Goal: Task Accomplishment & Management: Manage account settings

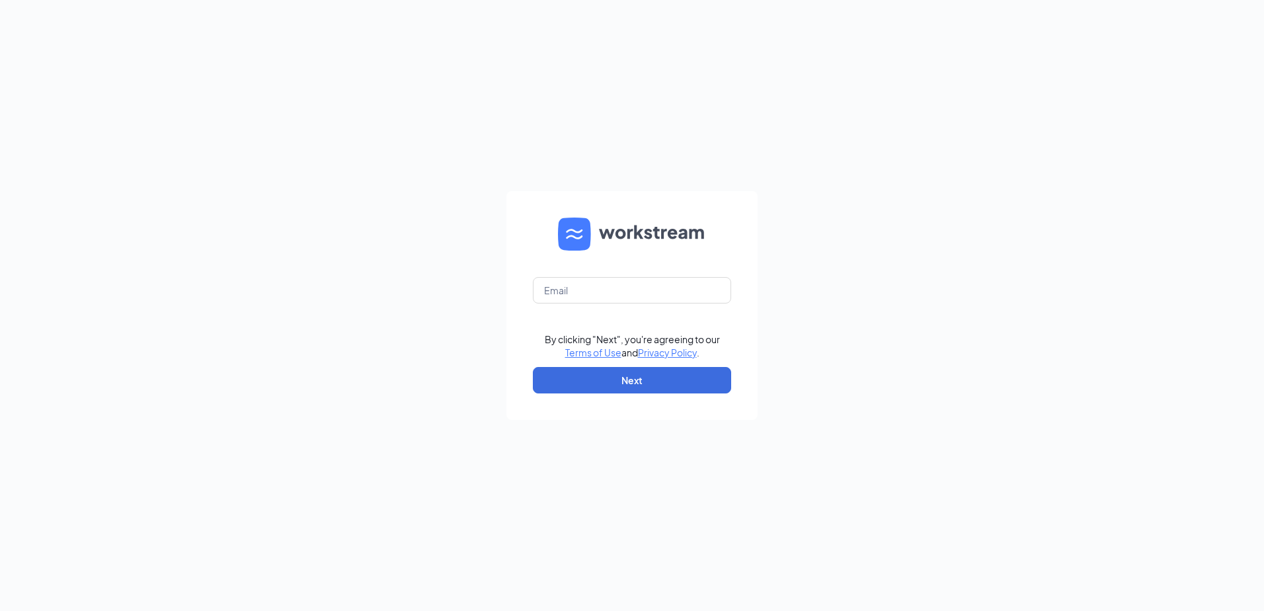
drag, startPoint x: 222, startPoint y: 463, endPoint x: 665, endPoint y: 212, distance: 508.9
click at [227, 456] on div "By clicking "Next", you're agreeing to our Terms of Use and Privacy Policy . Ne…" at bounding box center [632, 305] width 1264 height 611
click at [639, 292] on input "text" at bounding box center [632, 290] width 198 height 26
type input "culversd@centurytel.net"
click at [649, 378] on button "Next" at bounding box center [632, 380] width 198 height 26
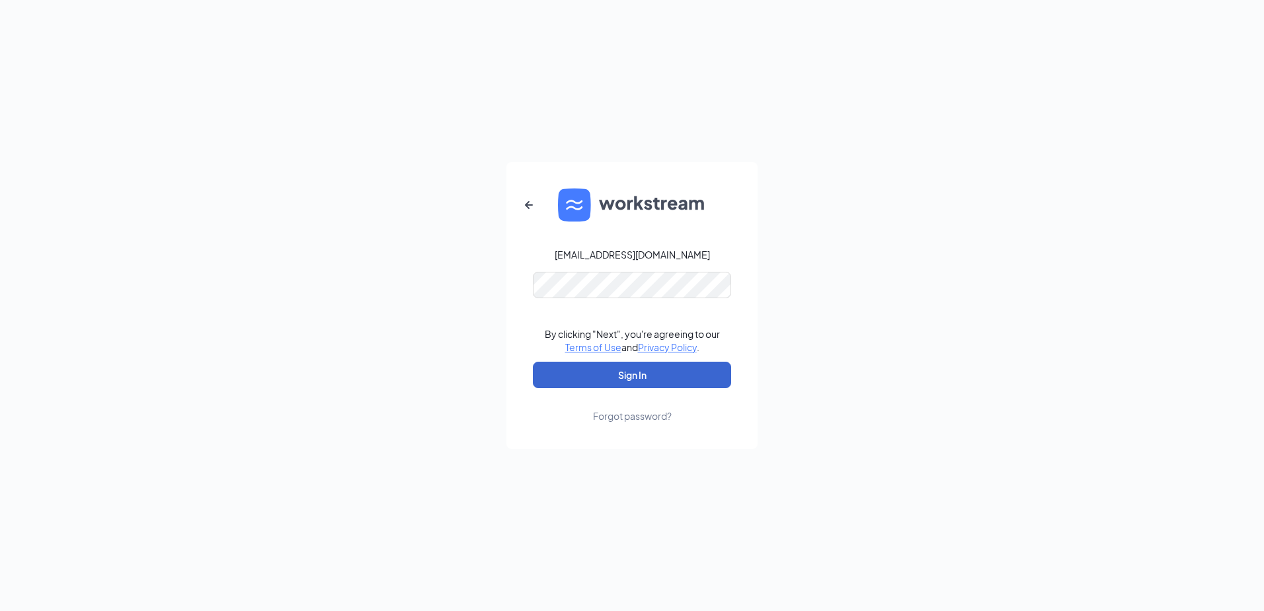
click at [634, 366] on button "Sign In" at bounding box center [632, 375] width 198 height 26
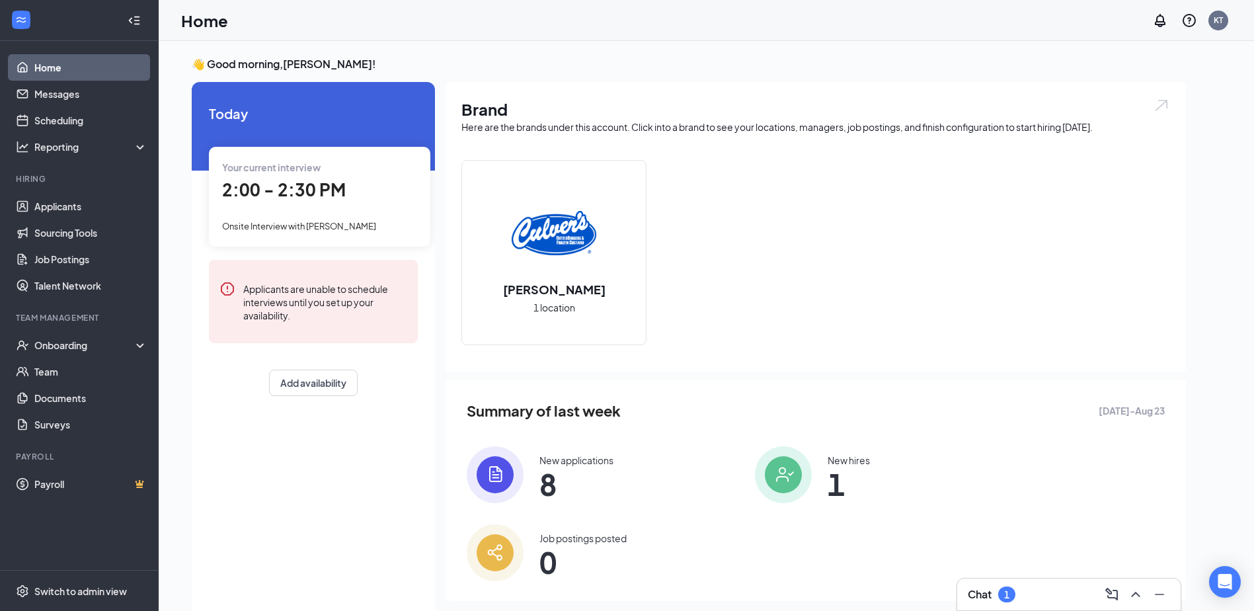
click at [567, 465] on div "New applications" at bounding box center [577, 460] width 74 height 13
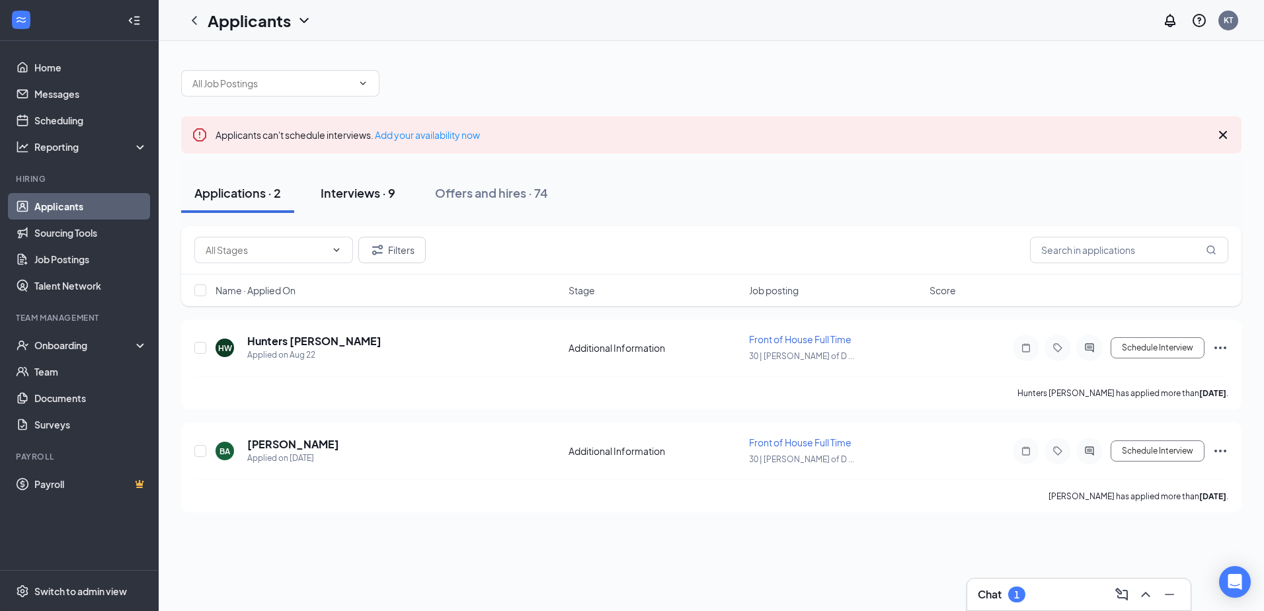
click at [370, 185] on div "Interviews · 9" at bounding box center [358, 192] width 75 height 17
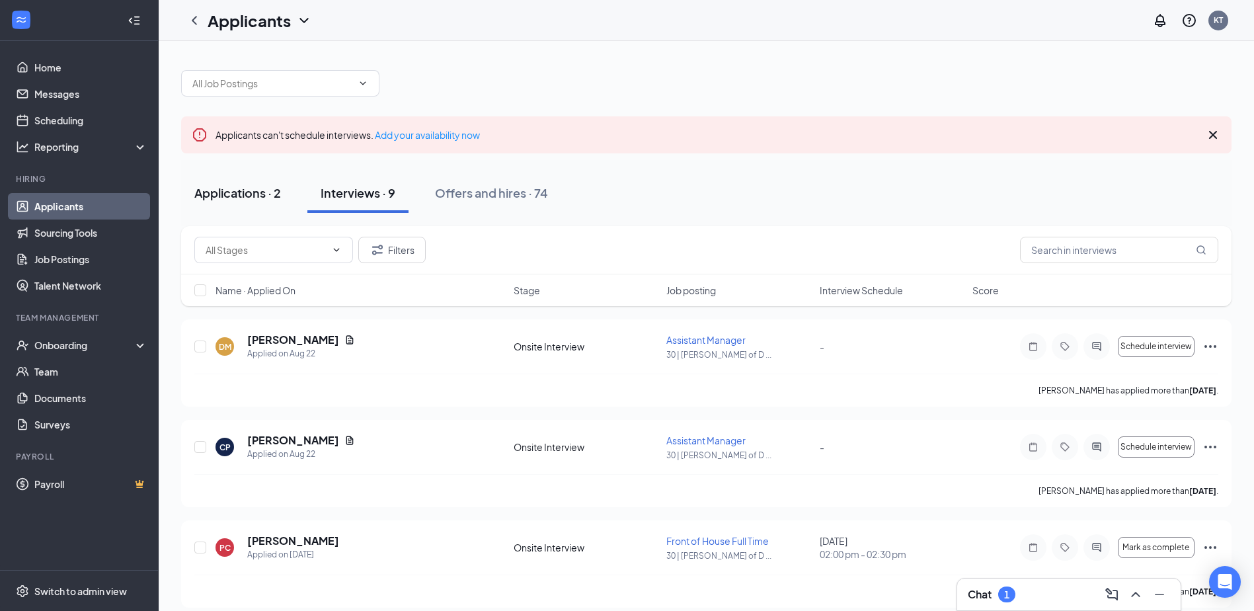
click at [264, 183] on button "Applications · 2" at bounding box center [237, 193] width 113 height 40
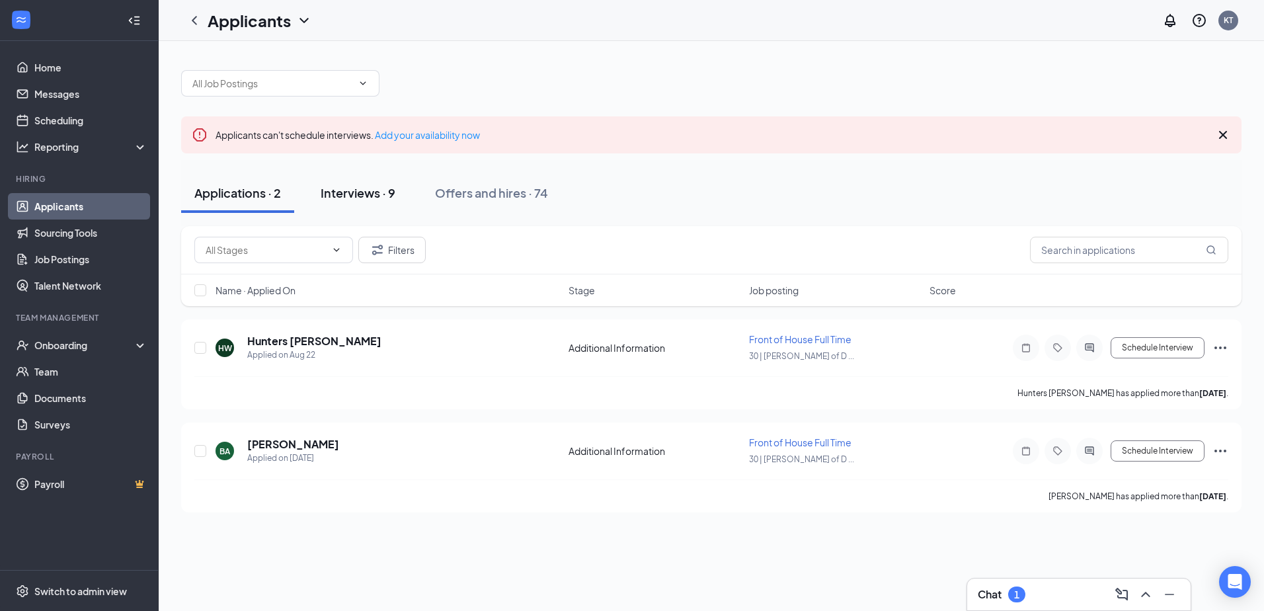
click at [366, 194] on div "Interviews · 9" at bounding box center [358, 192] width 75 height 17
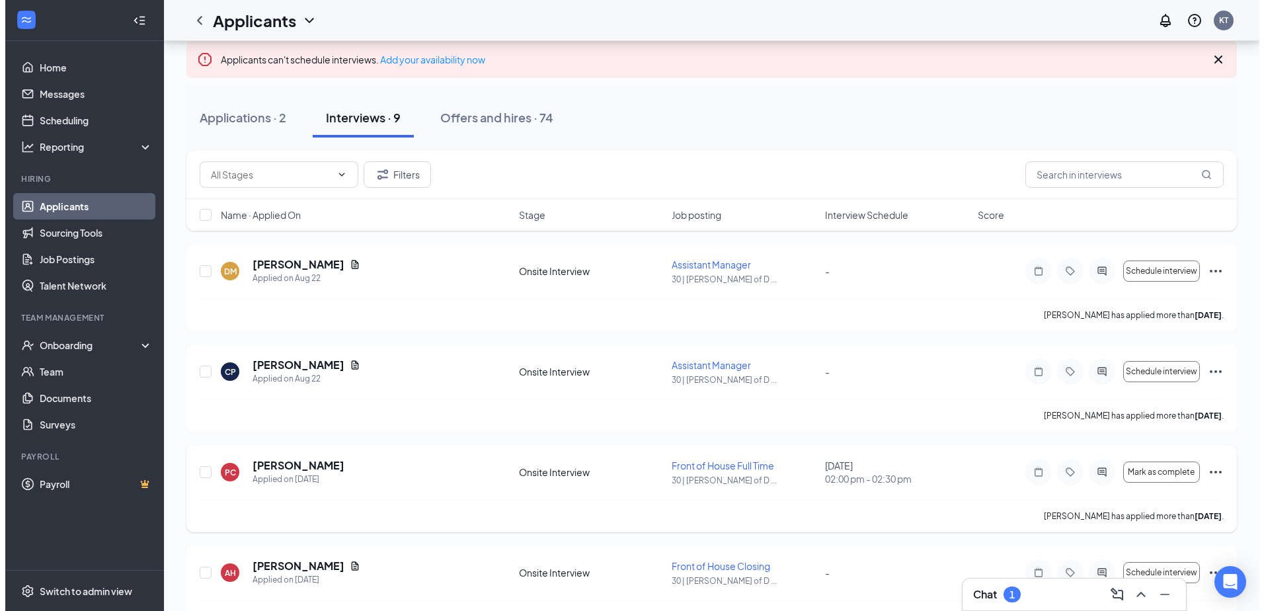
scroll to position [264, 0]
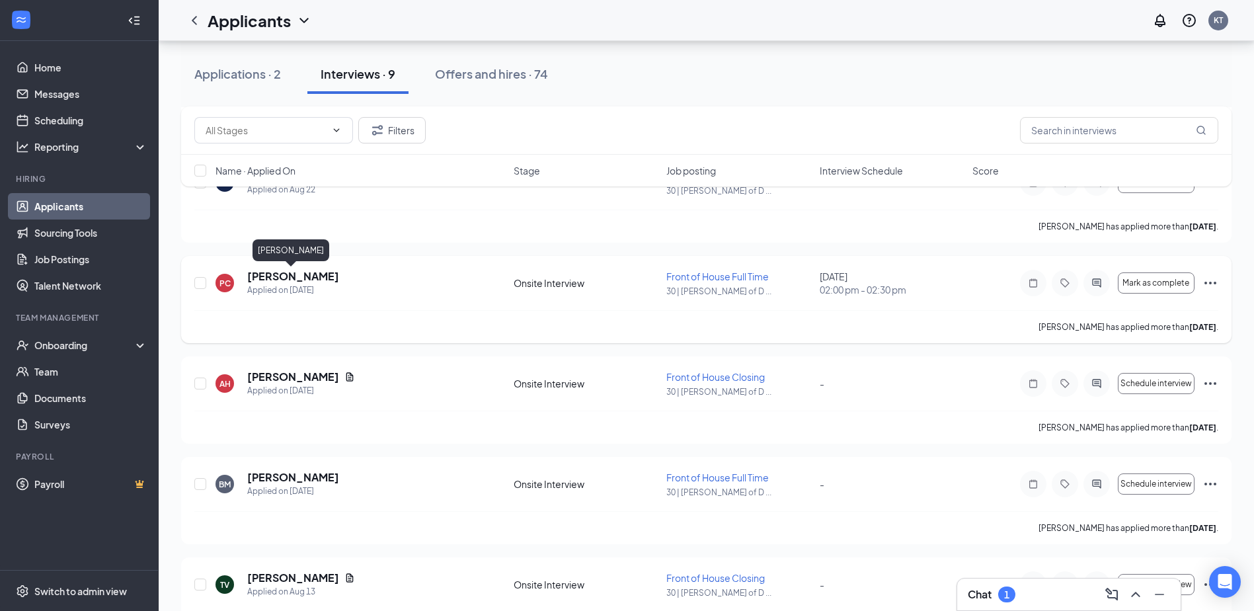
click at [298, 276] on h5 "[PERSON_NAME]" at bounding box center [293, 276] width 92 height 15
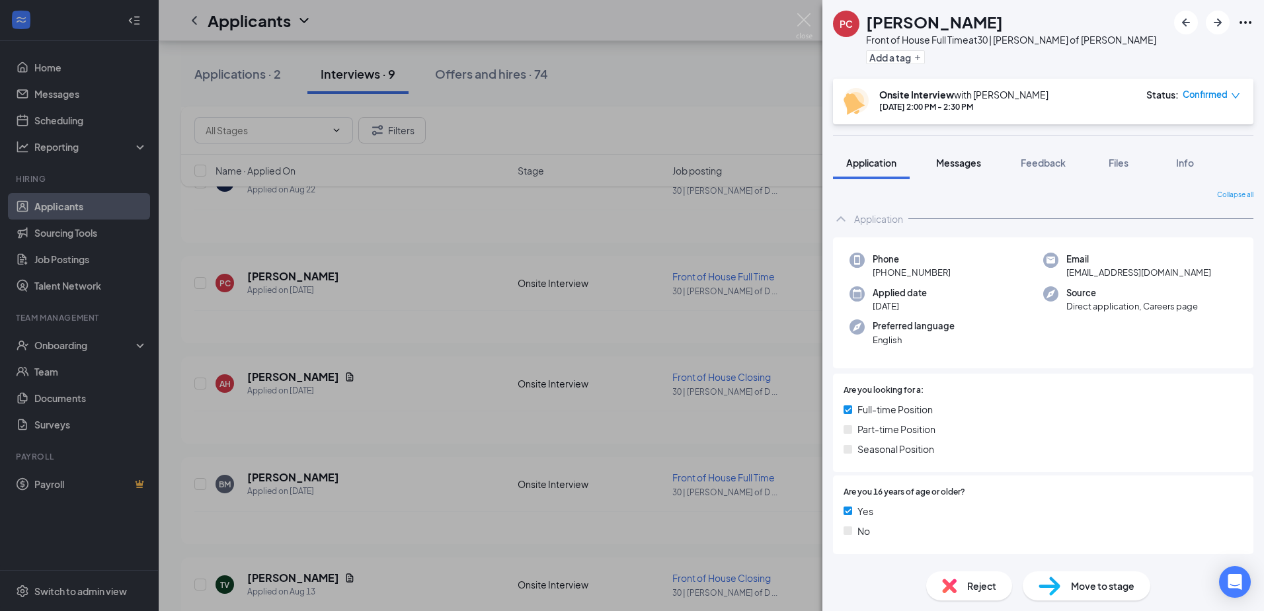
click at [949, 159] on span "Messages" at bounding box center [958, 163] width 45 height 12
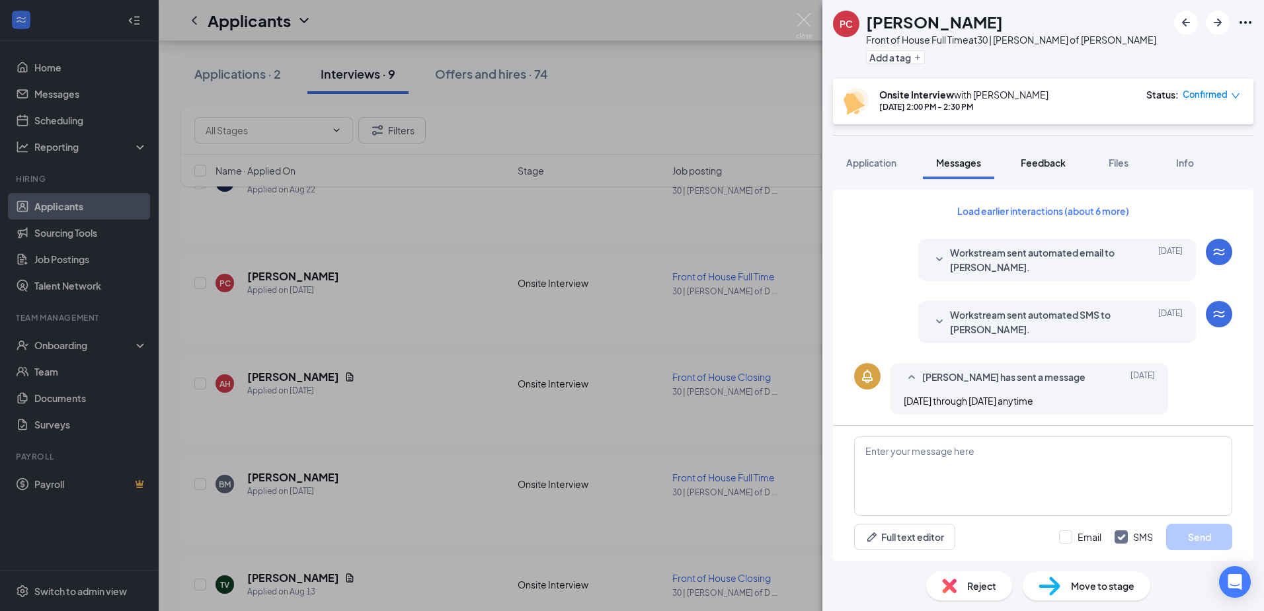
click at [1051, 159] on span "Feedback" at bounding box center [1043, 163] width 45 height 12
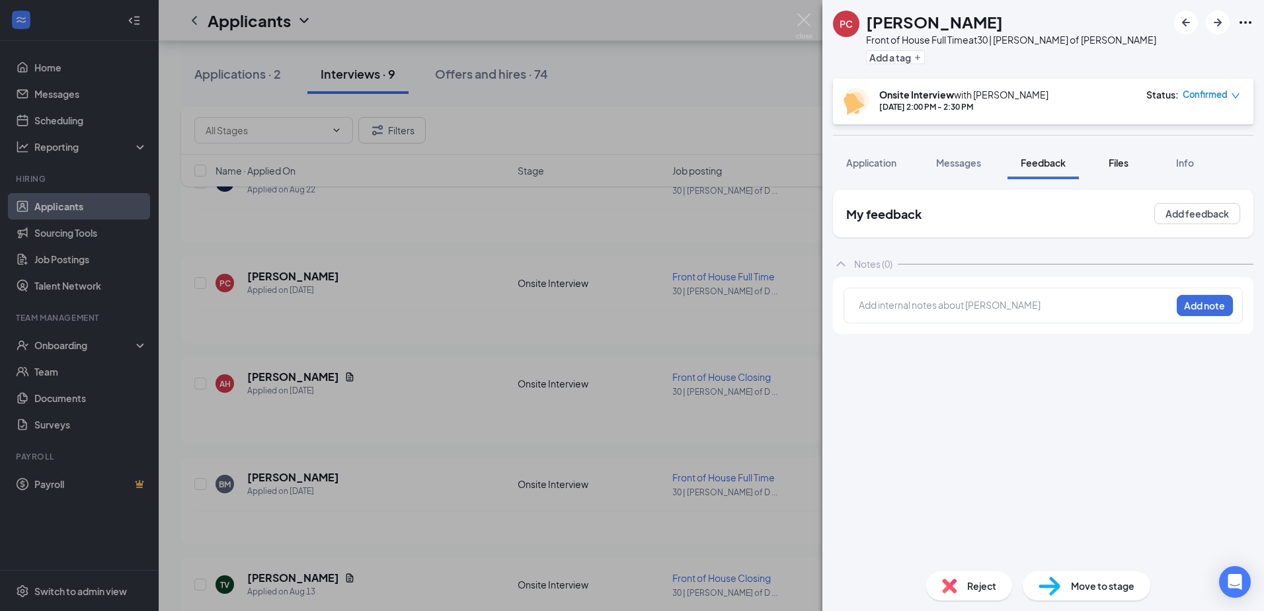
click at [1120, 166] on span "Files" at bounding box center [1119, 163] width 20 height 12
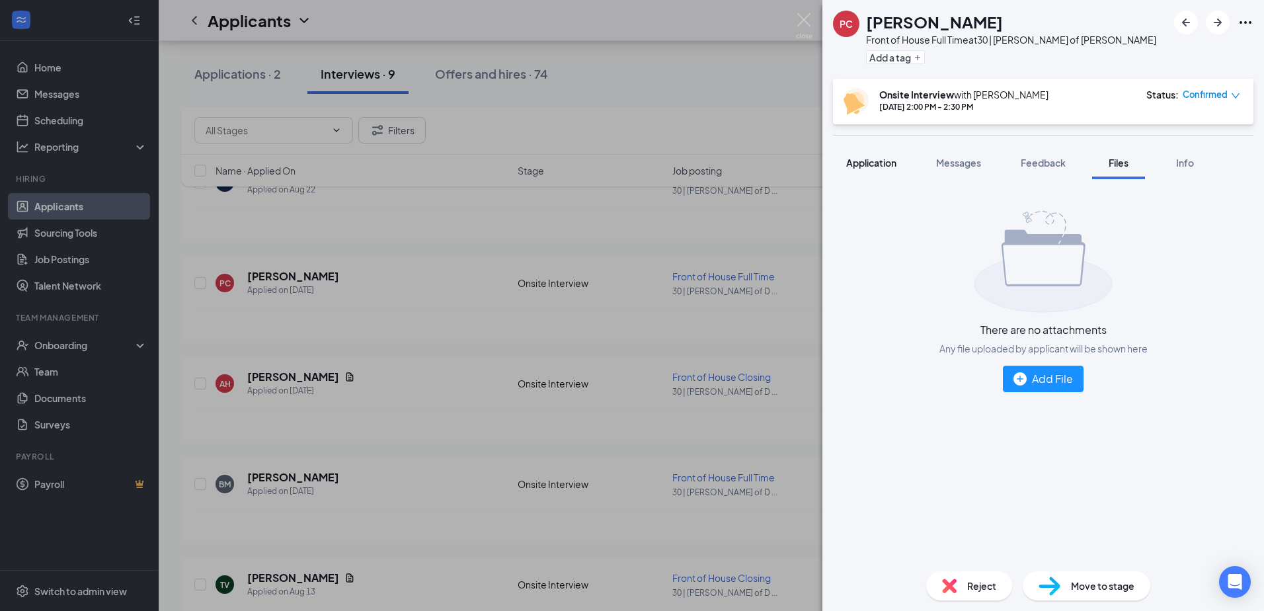
click at [879, 162] on span "Application" at bounding box center [871, 163] width 50 height 12
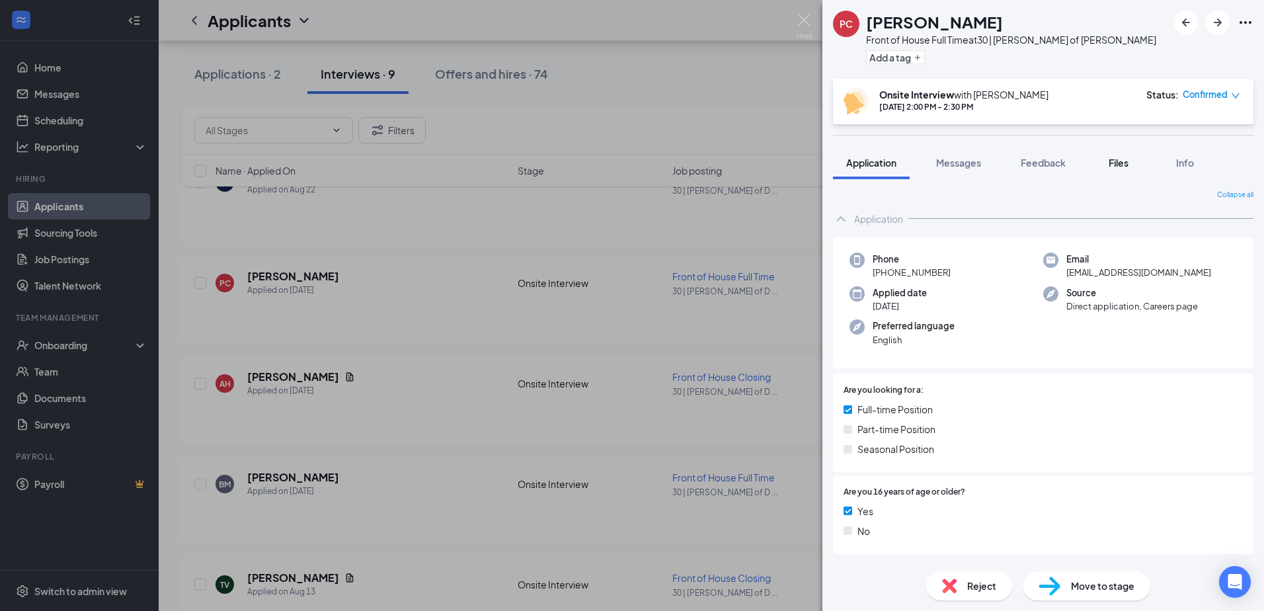
click at [1132, 160] on div "Files" at bounding box center [1118, 162] width 26 height 13
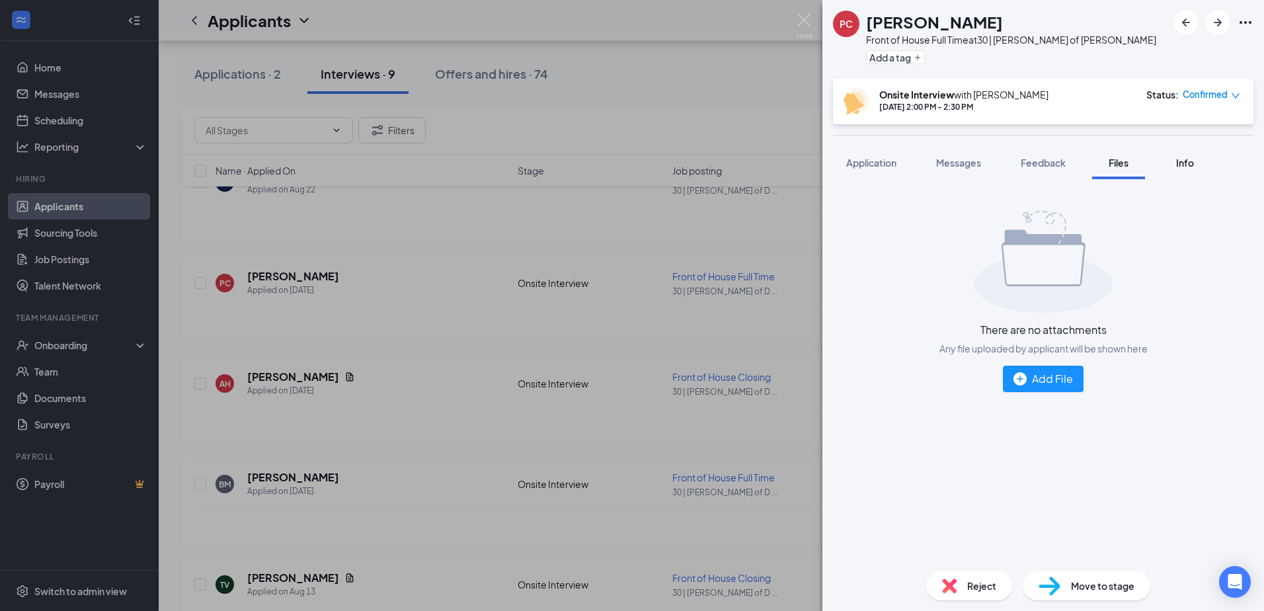
click at [1182, 169] on div "Info" at bounding box center [1185, 162] width 26 height 13
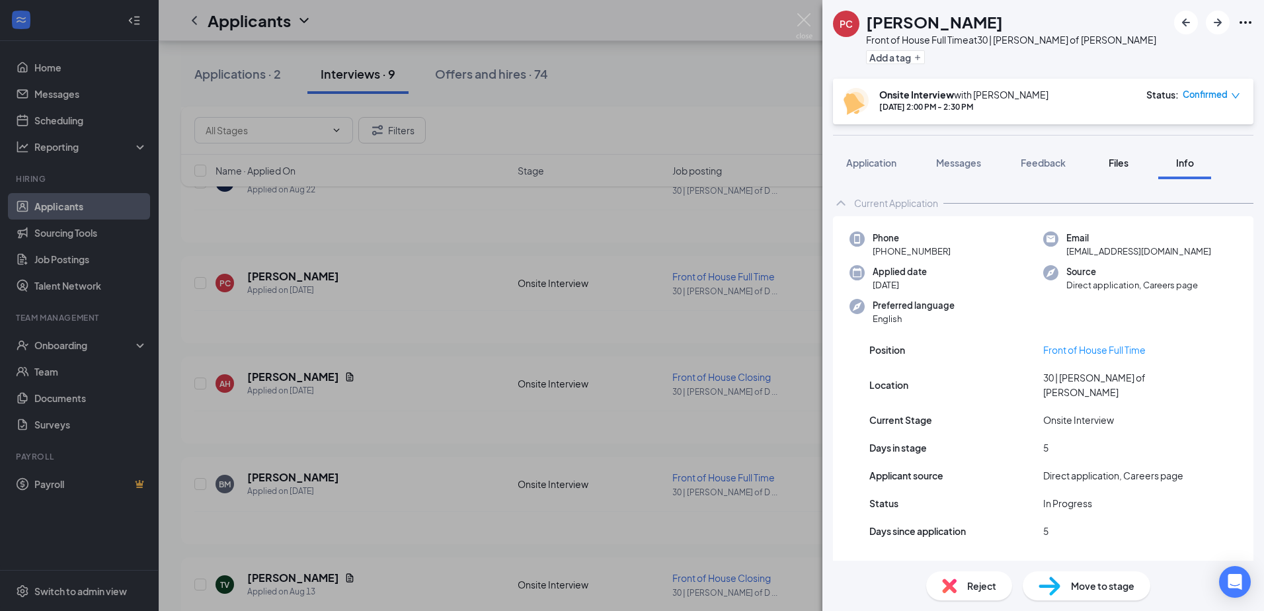
click at [1125, 157] on span "Files" at bounding box center [1119, 163] width 20 height 12
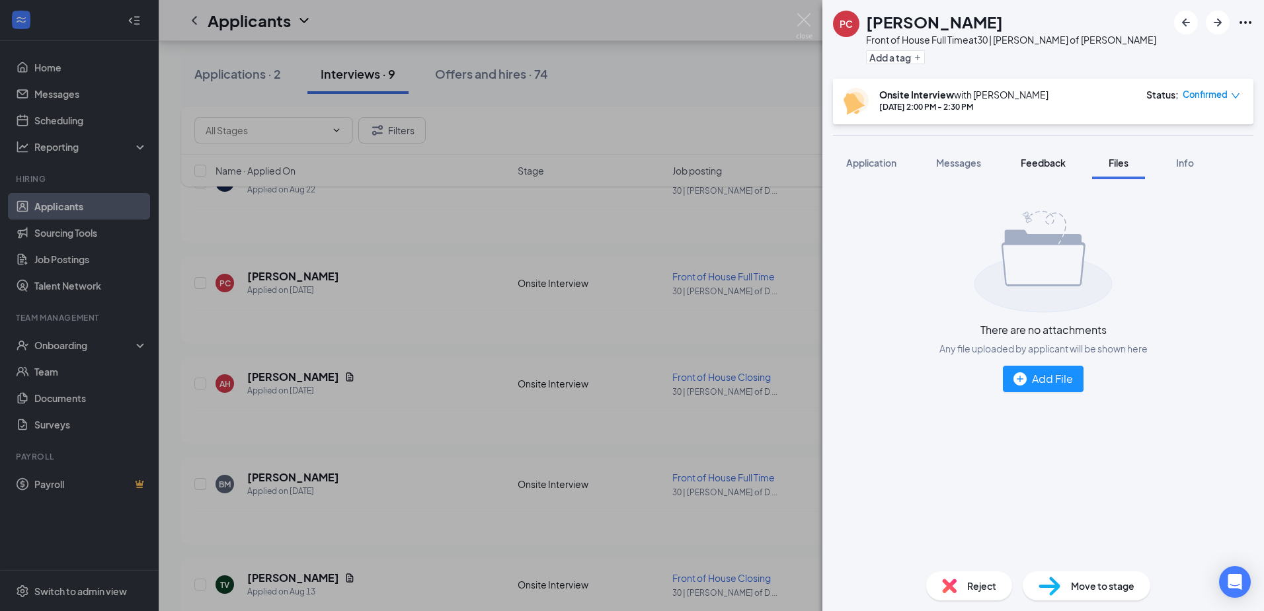
click at [1047, 163] on span "Feedback" at bounding box center [1043, 163] width 45 height 12
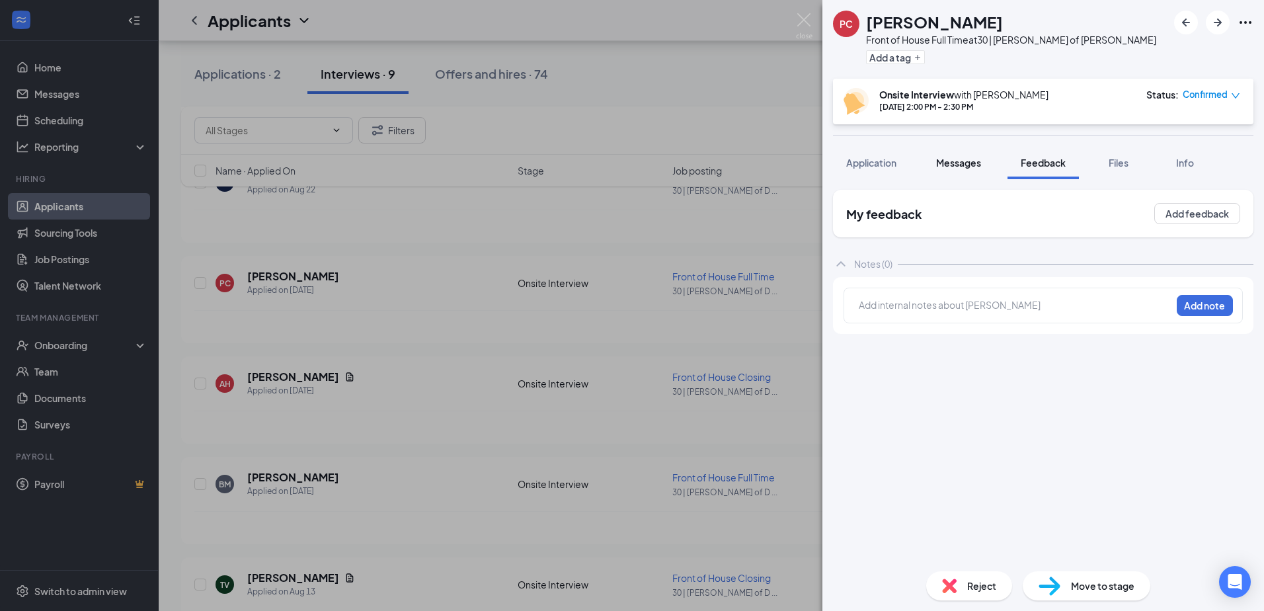
click at [978, 156] on div "Messages" at bounding box center [958, 162] width 45 height 13
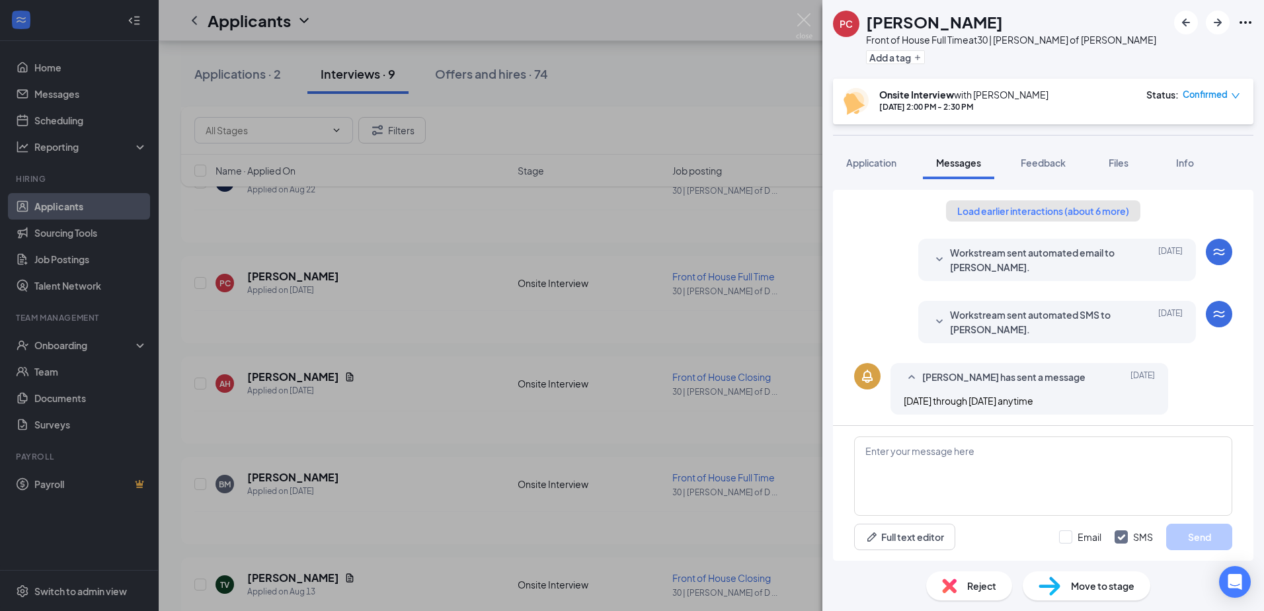
click at [1077, 200] on button "Load earlier interactions (about 6 more)" at bounding box center [1043, 210] width 194 height 21
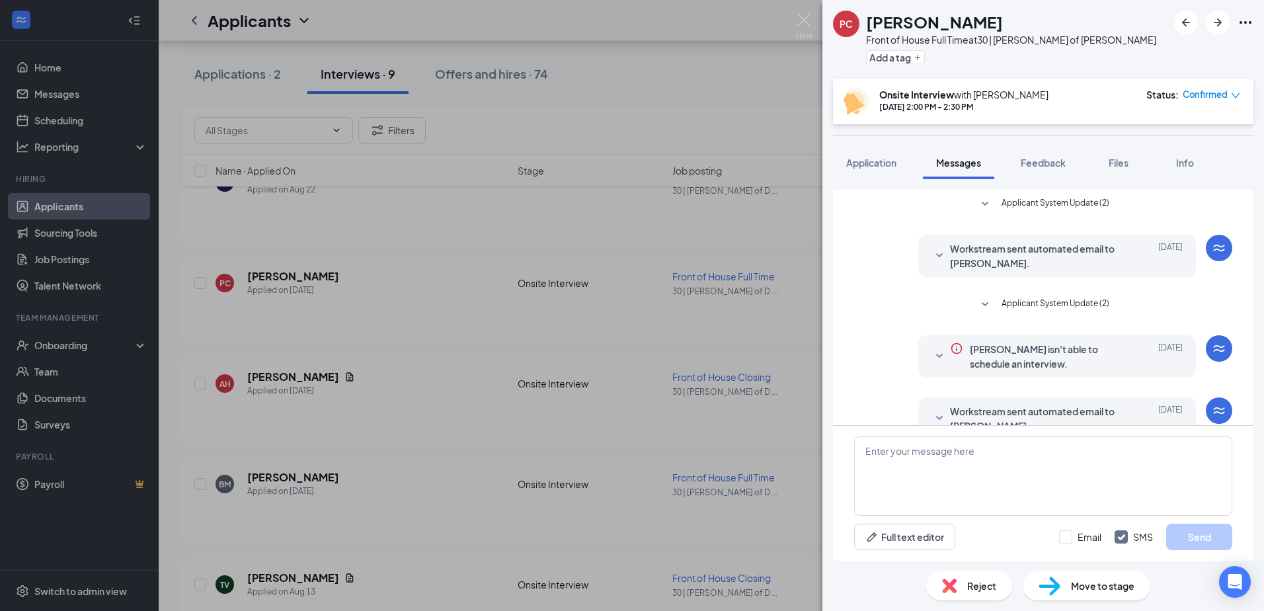
click at [1072, 206] on span "Applicant System Update (2)" at bounding box center [1056, 204] width 108 height 16
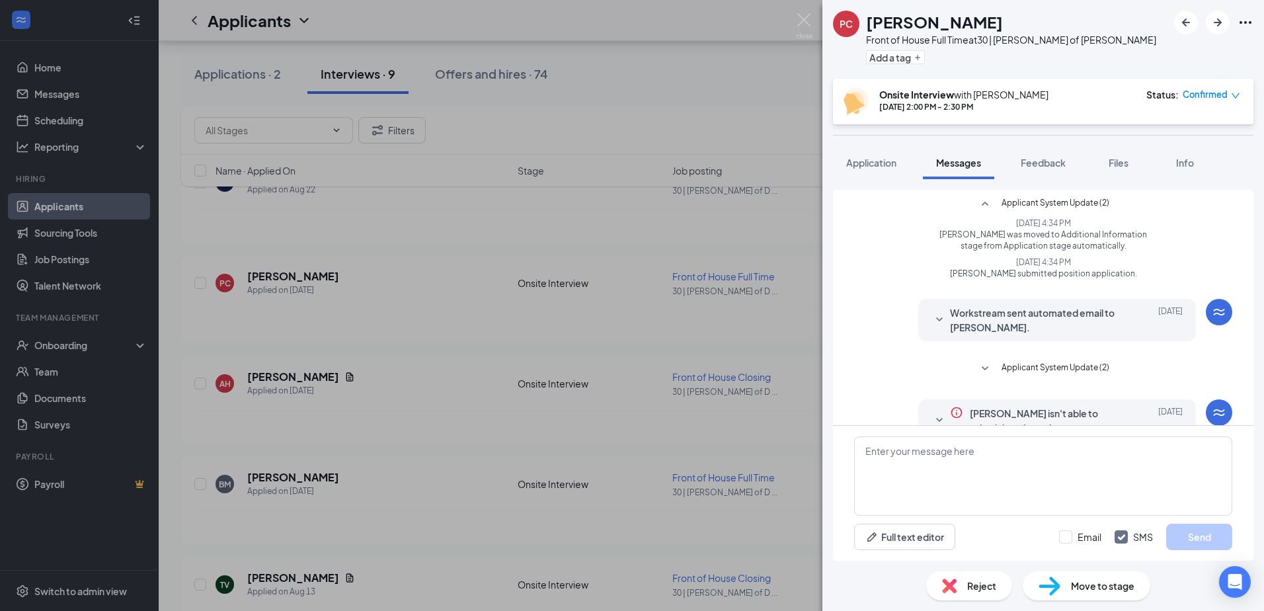
click at [1076, 203] on span "Applicant System Update (2)" at bounding box center [1056, 204] width 108 height 16
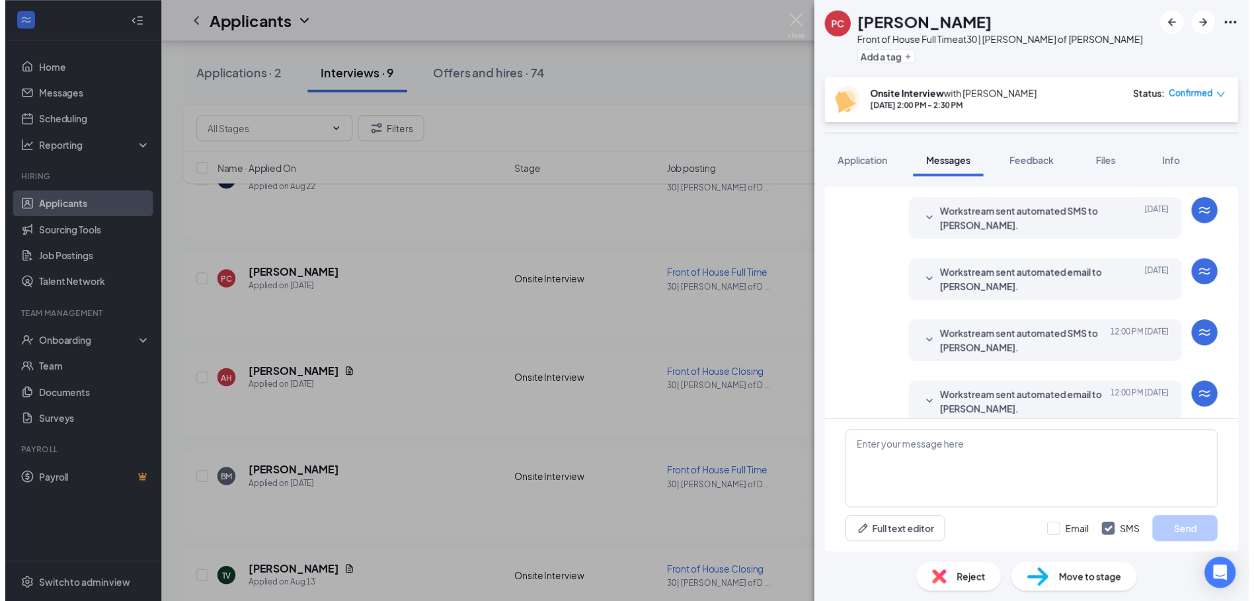
scroll to position [573, 0]
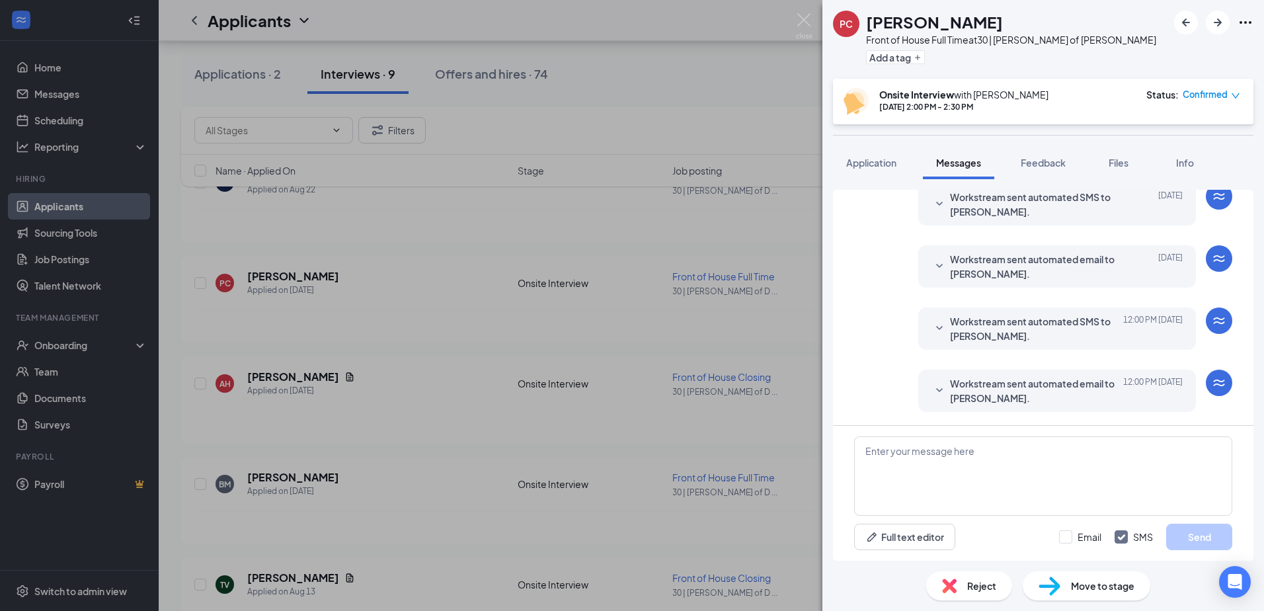
drag, startPoint x: 537, startPoint y: 216, endPoint x: 541, endPoint y: 192, distance: 23.6
click at [545, 201] on div "PC [PERSON_NAME] Front of House Full Time at 30 | [PERSON_NAME] of [PERSON_NAME…" at bounding box center [632, 305] width 1264 height 611
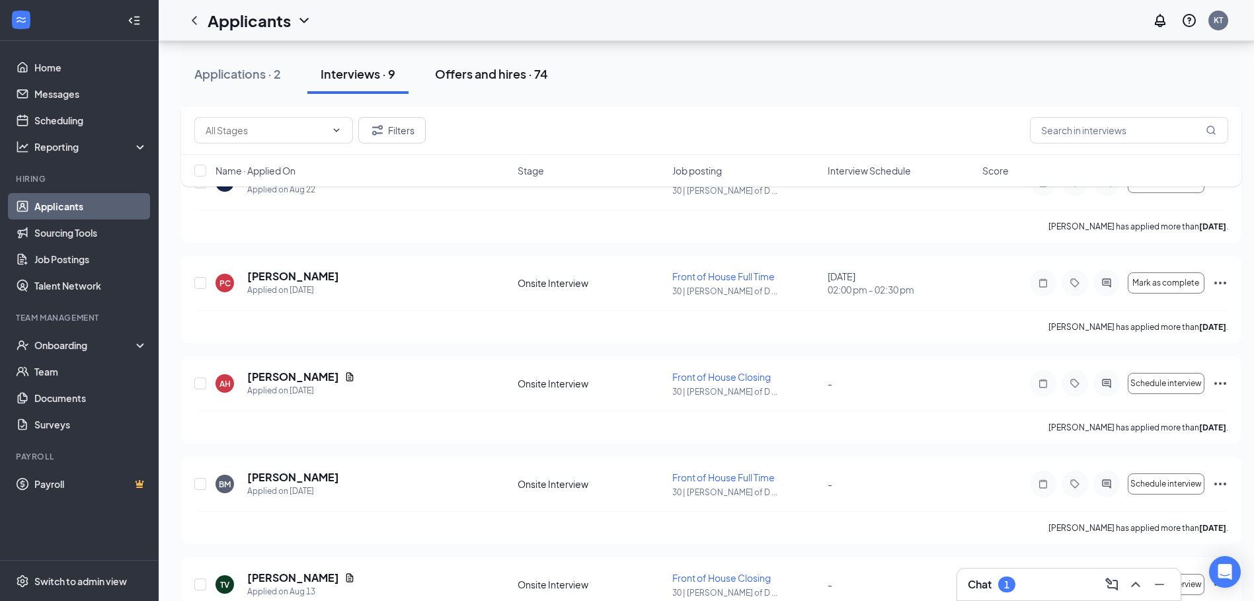
click at [475, 80] on div "Offers and hires · 74" at bounding box center [491, 73] width 113 height 17
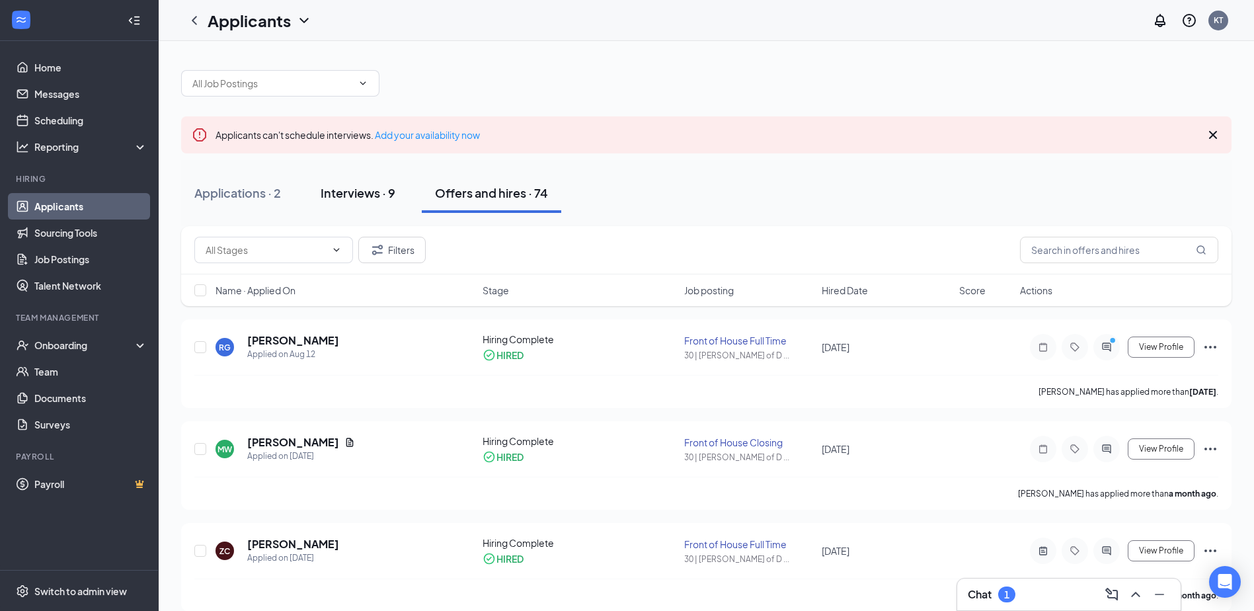
drag, startPoint x: 357, startPoint y: 192, endPoint x: 343, endPoint y: 198, distance: 14.9
click at [357, 192] on div "Interviews · 9" at bounding box center [358, 192] width 75 height 17
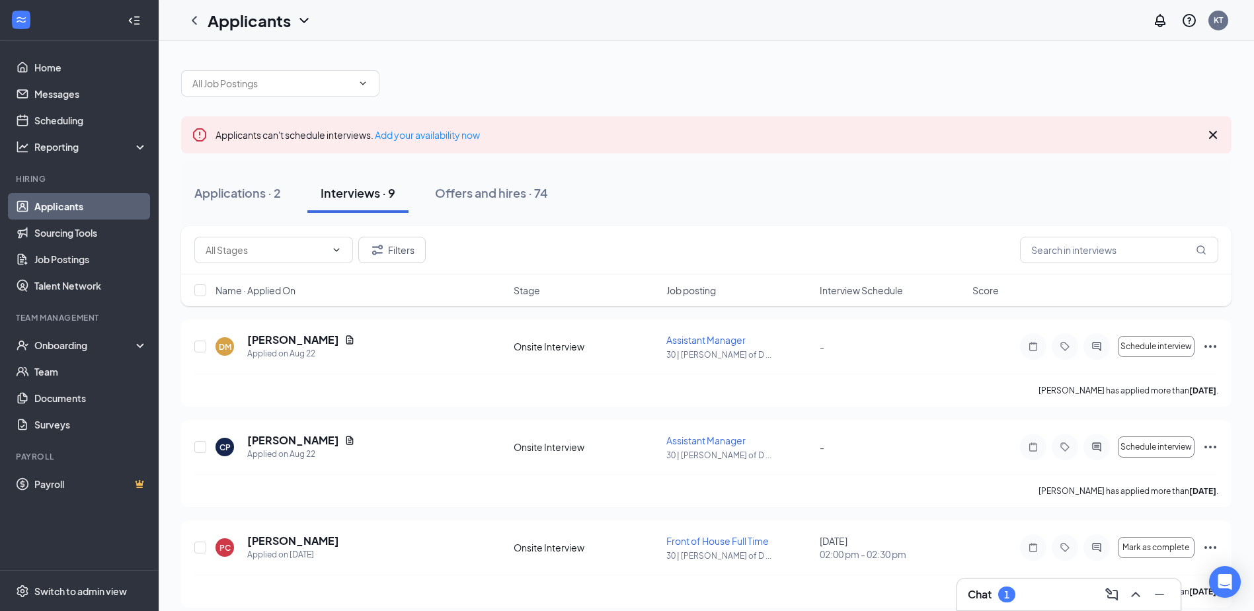
click at [106, 208] on link "Applicants" at bounding box center [90, 206] width 113 height 26
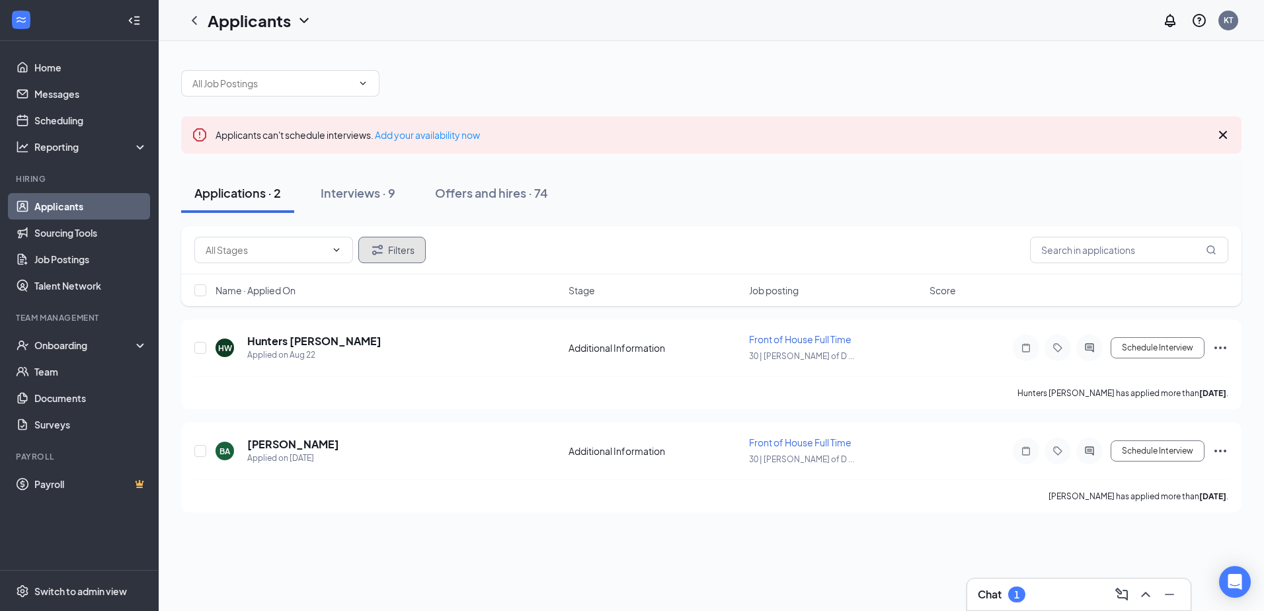
click at [401, 248] on button "Filters" at bounding box center [391, 250] width 67 height 26
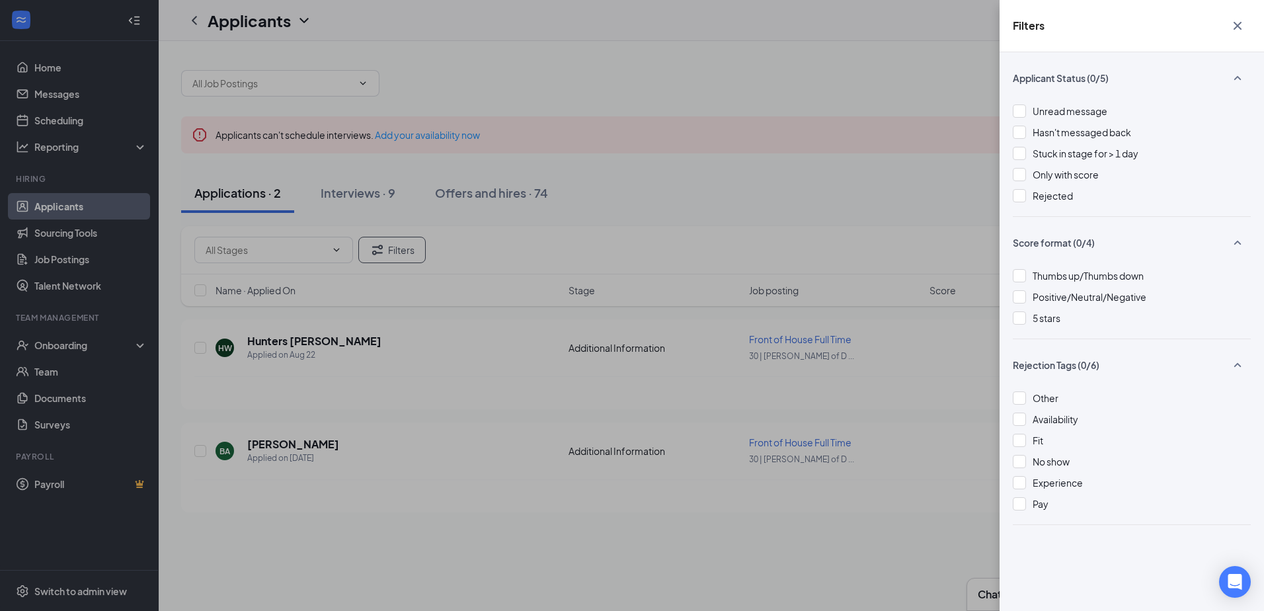
click at [555, 224] on div "Filters Applicant Status (0/5) Unread message Hasn't messaged back Stuck in sta…" at bounding box center [632, 305] width 1264 height 611
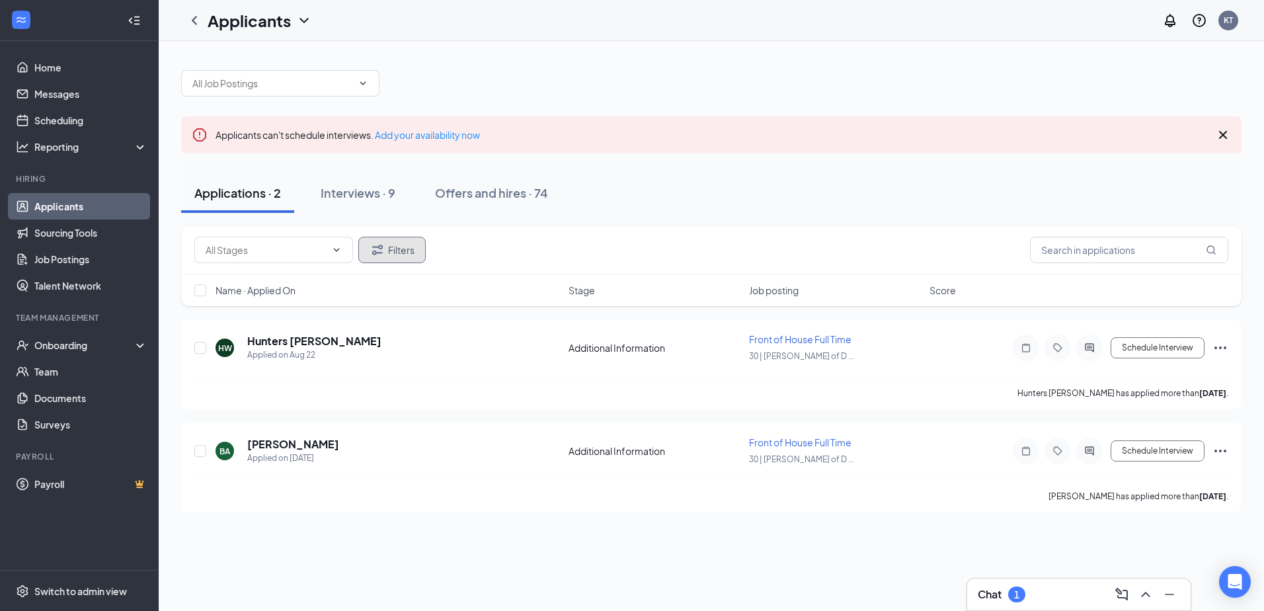
click at [395, 251] on button "Filters" at bounding box center [391, 250] width 67 height 26
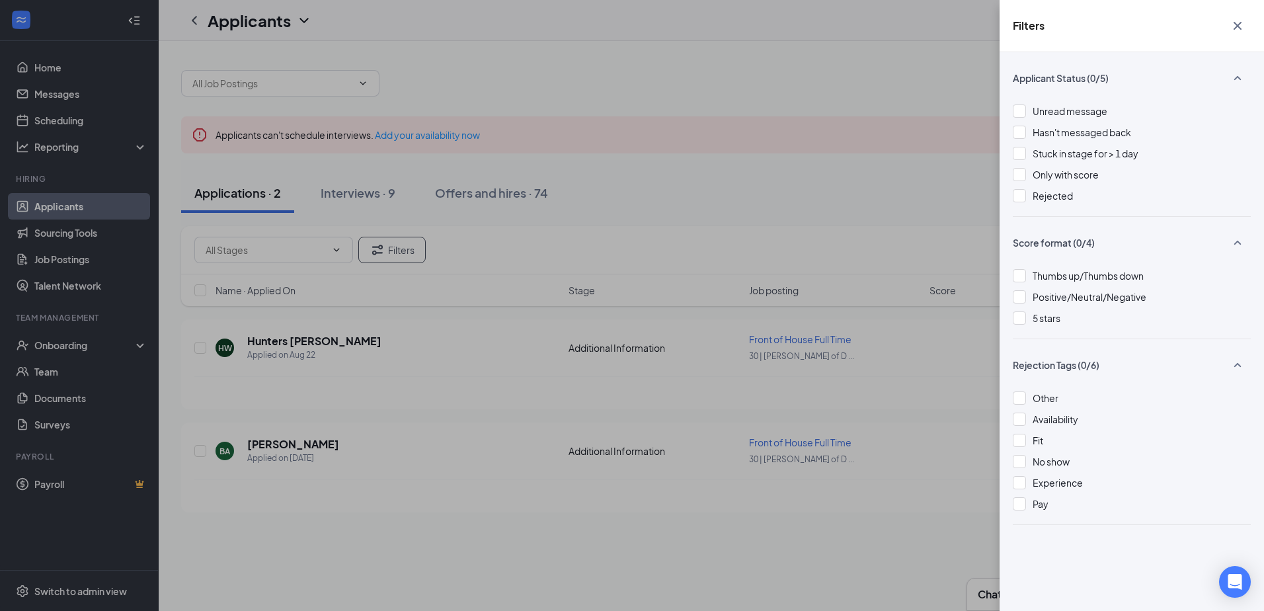
click at [1012, 194] on div "Applicant Status (0/5) Unread message Hasn't messaged back Stuck in stage for >…" at bounding box center [1132, 331] width 264 height 559
click at [1020, 194] on div at bounding box center [1019, 195] width 13 height 13
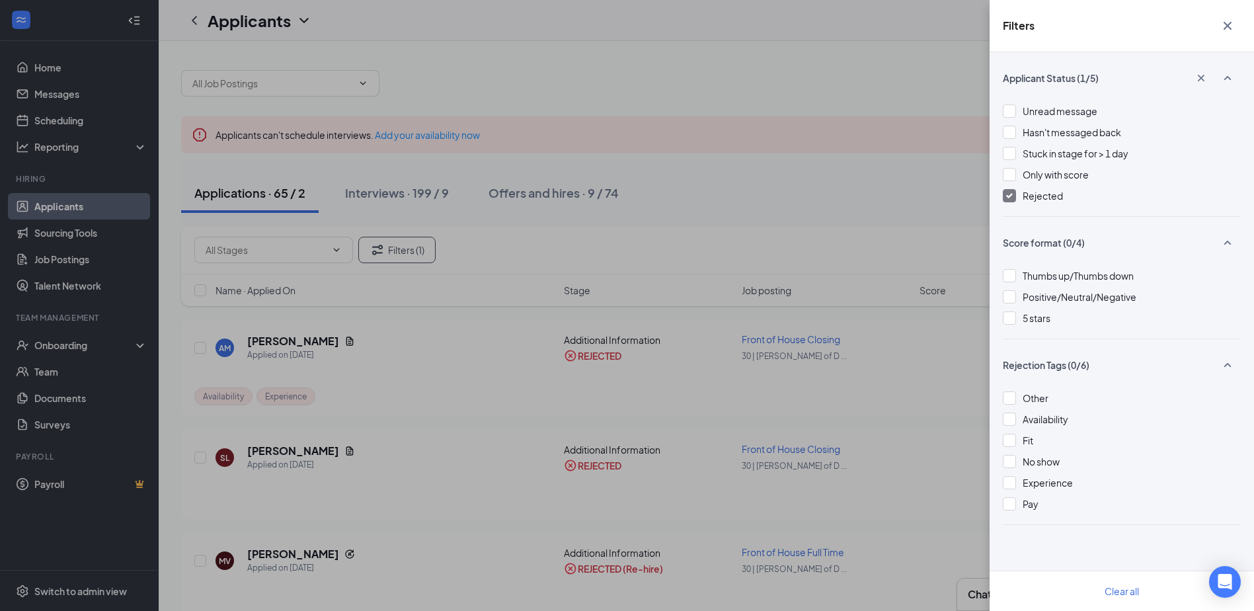
click at [880, 152] on div "Filters Applicant Status (1/5) Unread message Hasn't messaged back Stuck in sta…" at bounding box center [627, 305] width 1254 height 611
click at [1229, 24] on icon "Cross" at bounding box center [1228, 26] width 8 height 8
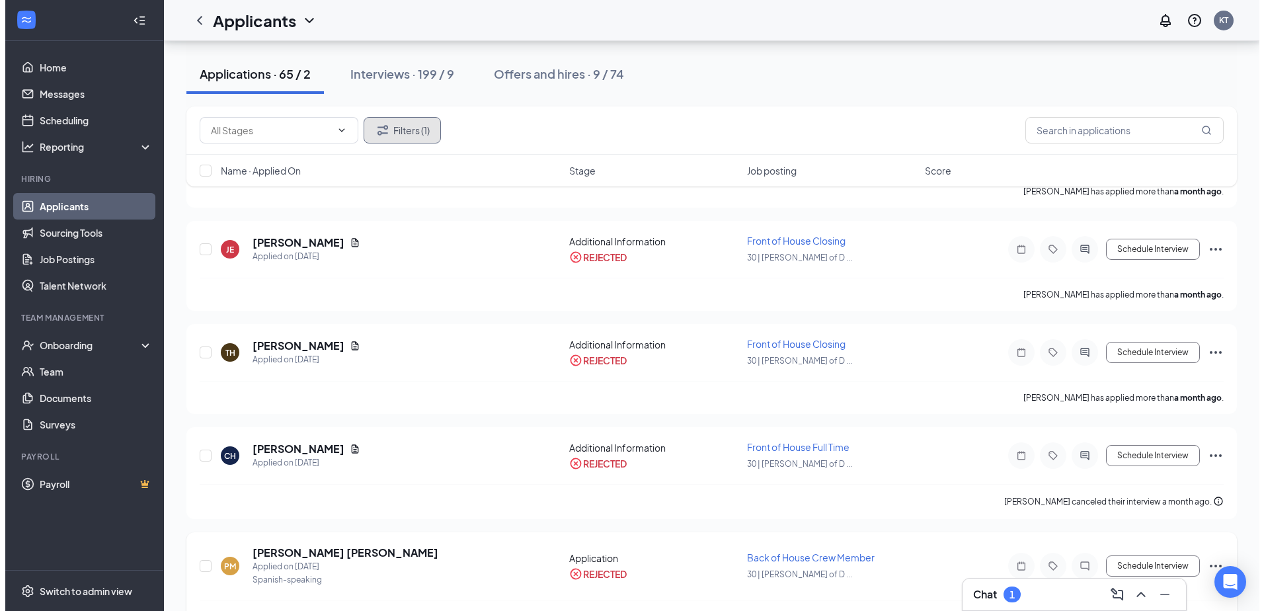
scroll to position [463, 0]
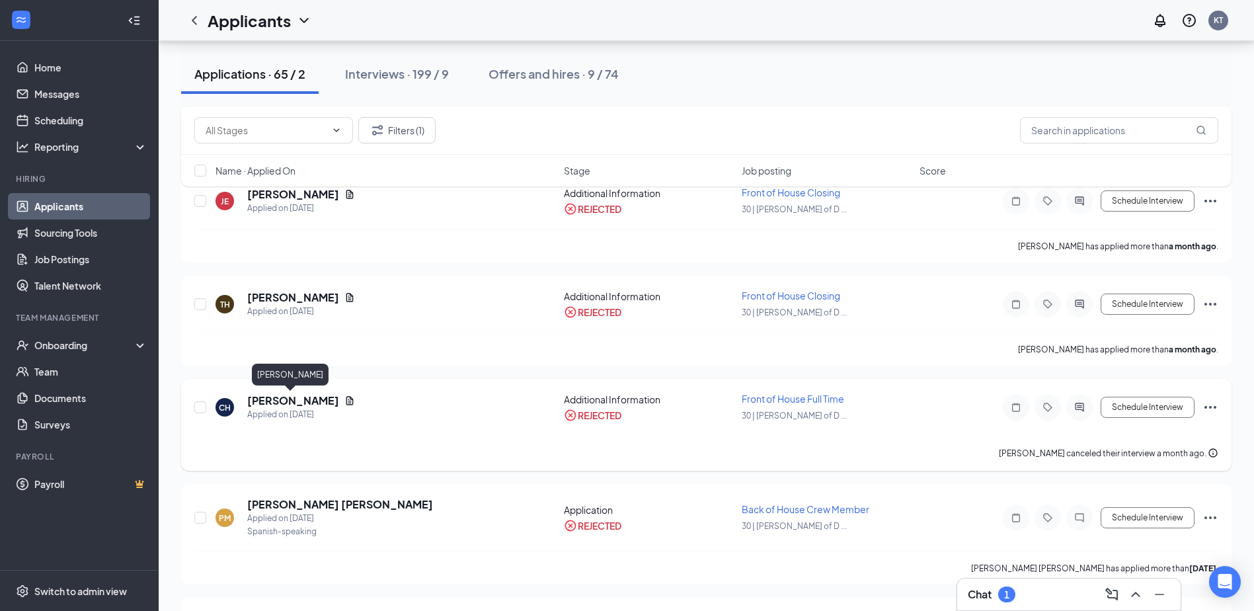
click at [306, 401] on h5 "[PERSON_NAME]" at bounding box center [293, 400] width 92 height 15
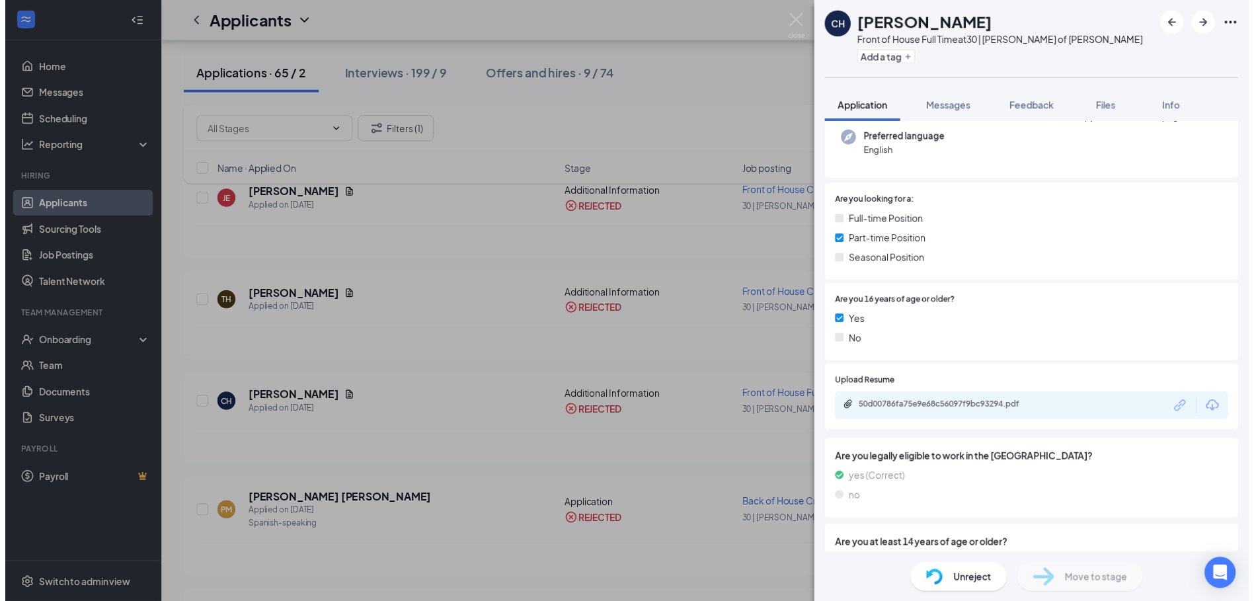
scroll to position [132, 0]
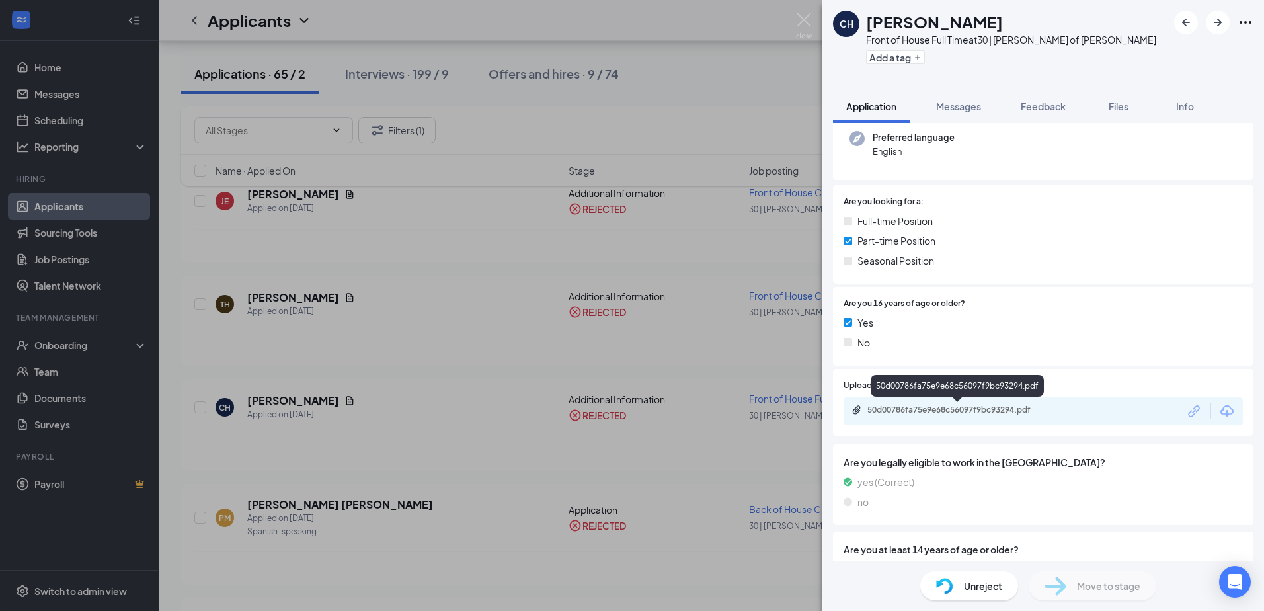
click at [1002, 405] on div "50d00786fa75e9e68c56097f9bc93294.pdf" at bounding box center [959, 410] width 185 height 11
click at [454, 343] on div "CH [PERSON_NAME] Front of House Full Time at 30 | [PERSON_NAME] of [PERSON_NAME…" at bounding box center [632, 305] width 1264 height 611
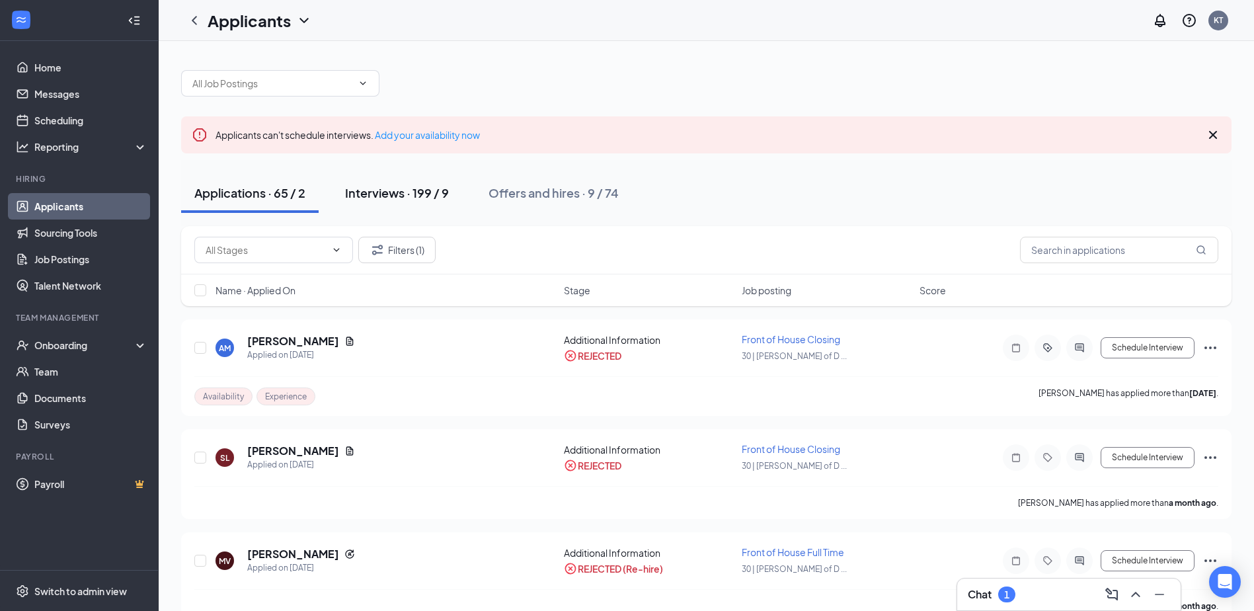
click at [402, 208] on button "Interviews · 199 / 9" at bounding box center [397, 193] width 130 height 40
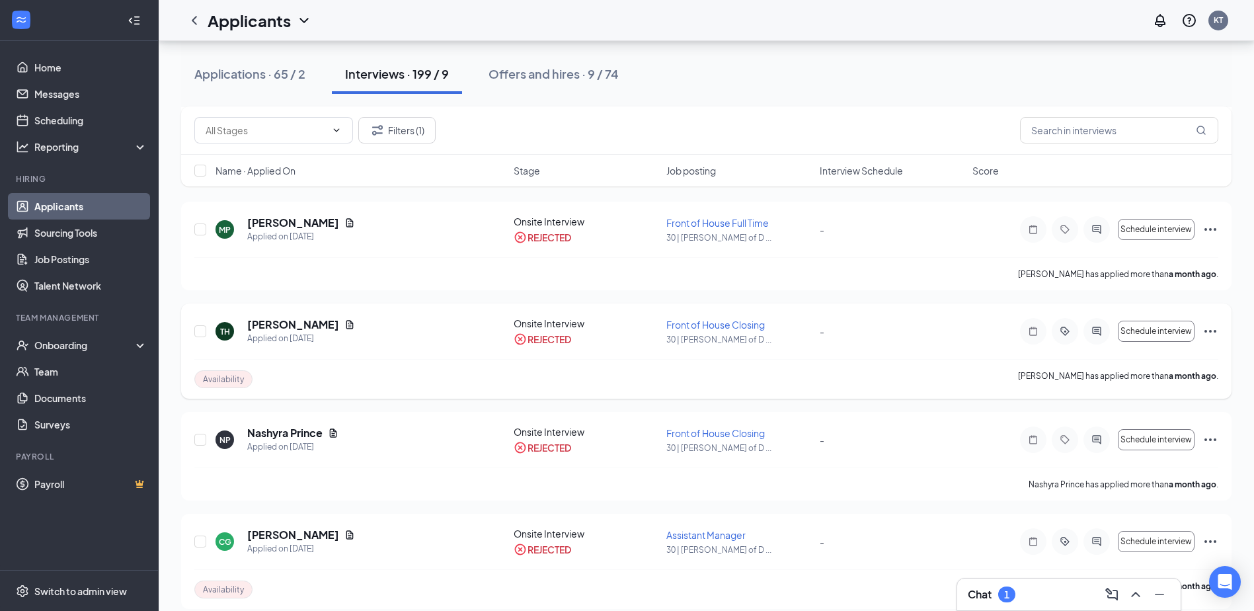
scroll to position [1190, 0]
drag, startPoint x: 240, startPoint y: 64, endPoint x: 234, endPoint y: 68, distance: 7.2
click at [240, 64] on button "Applications · 65 / 2" at bounding box center [250, 74] width 138 height 40
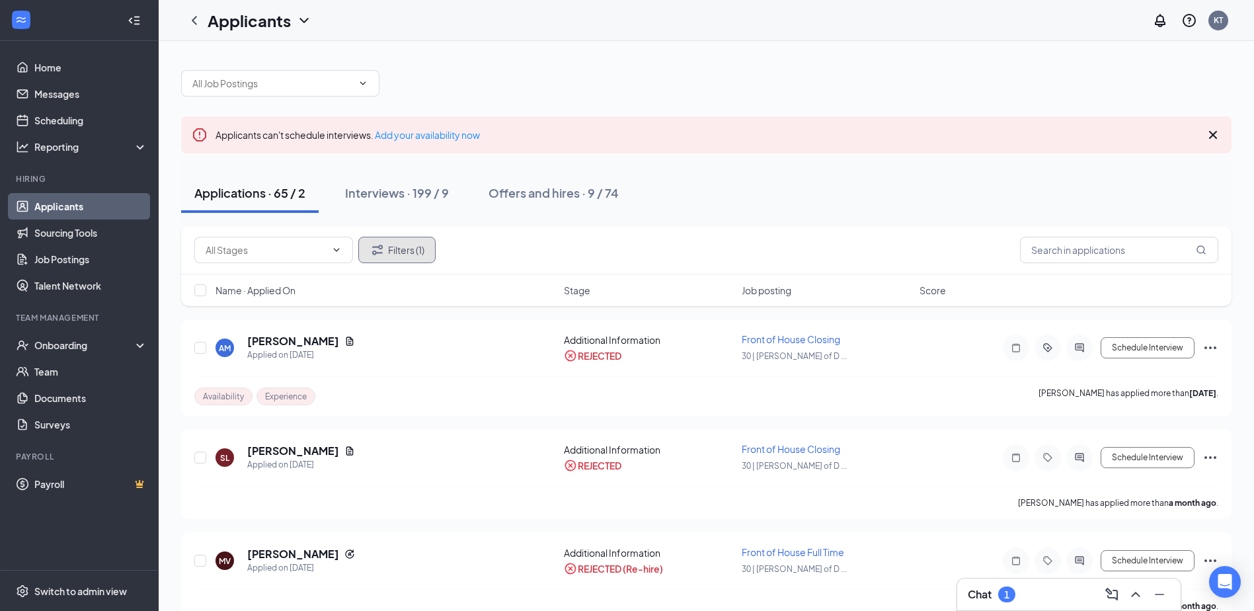
click at [431, 255] on button "Filters (1)" at bounding box center [396, 250] width 77 height 26
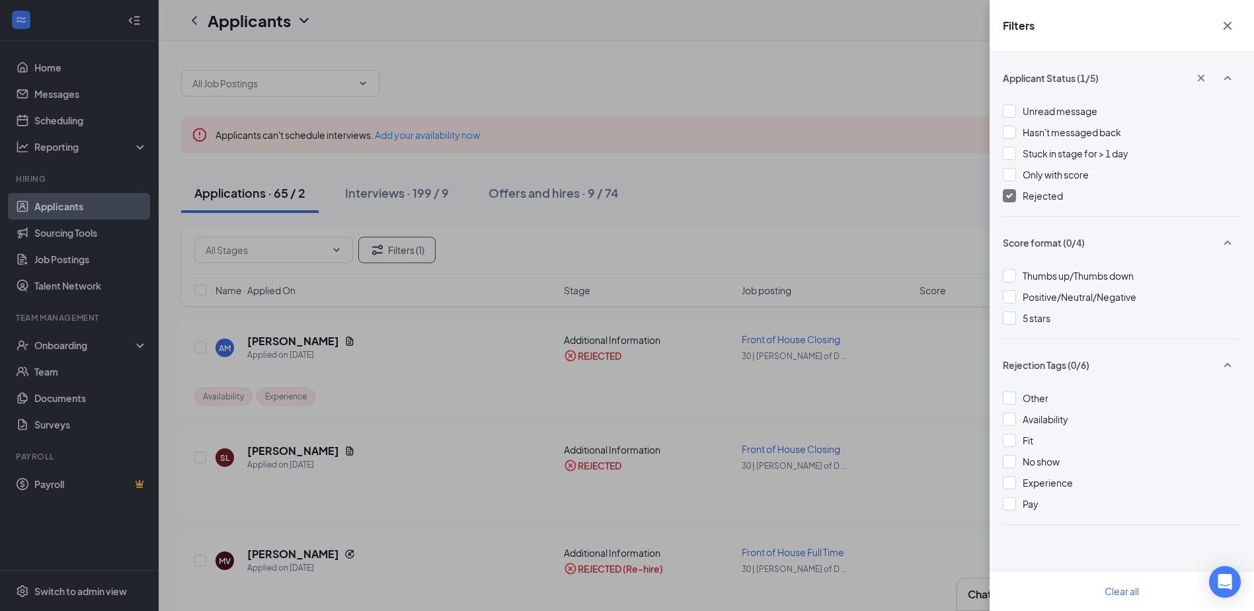
click at [1012, 198] on div at bounding box center [1009, 195] width 13 height 13
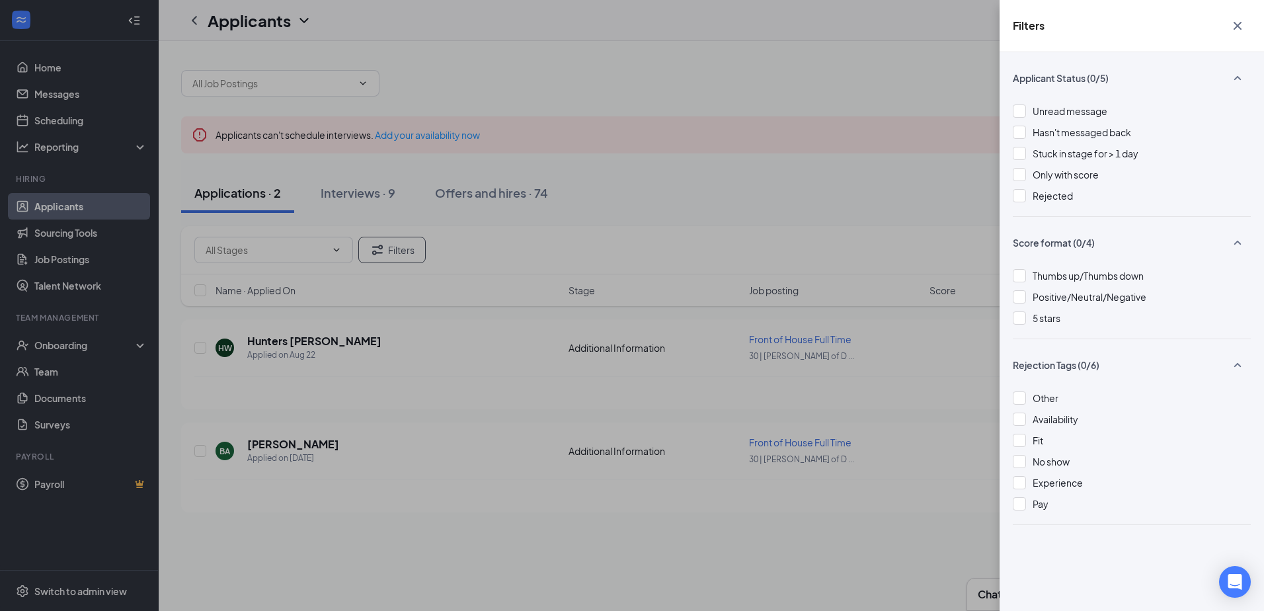
click at [730, 236] on div "Filters Applicant Status (0/5) Unread message Hasn't messaged back Stuck in sta…" at bounding box center [632, 305] width 1264 height 611
click at [424, 425] on div "Filters Applicant Status (0/5) Unread message Hasn't messaged back Stuck in sta…" at bounding box center [632, 305] width 1264 height 611
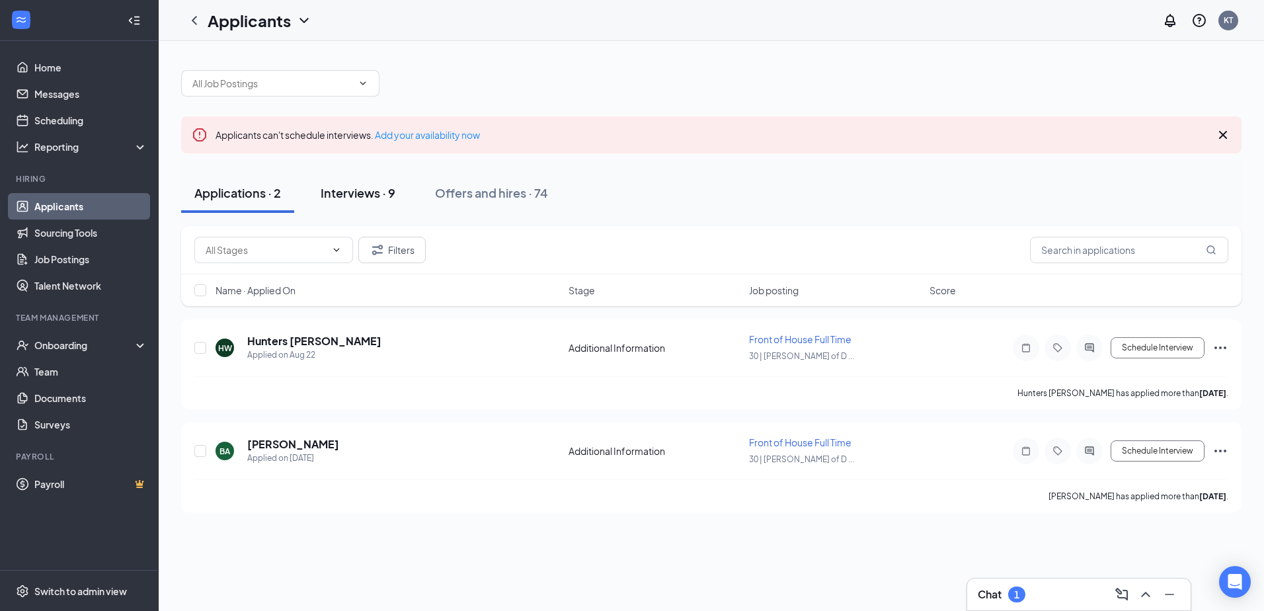
click at [356, 180] on button "Interviews · 9" at bounding box center [357, 193] width 101 height 40
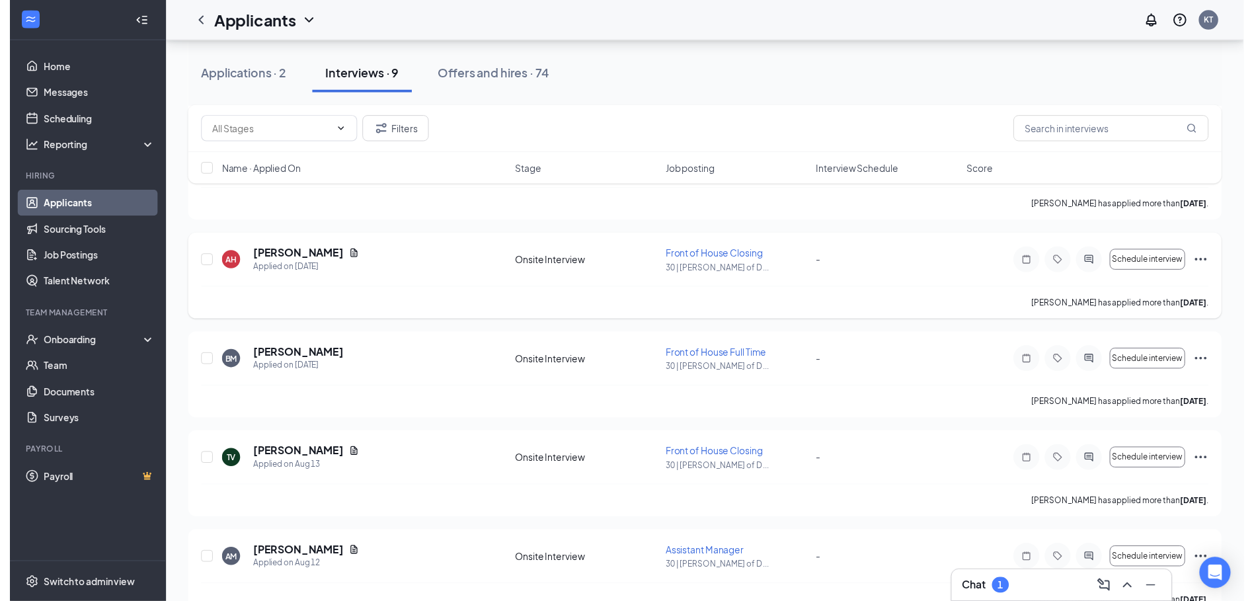
scroll to position [397, 0]
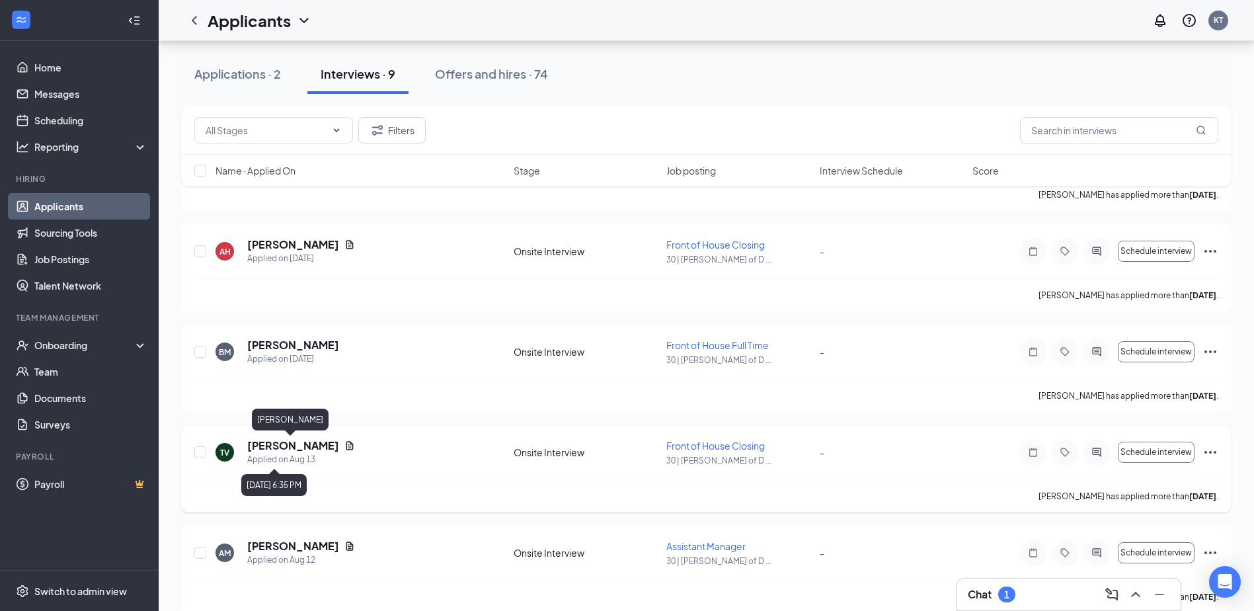
click at [303, 451] on h5 "[PERSON_NAME]" at bounding box center [293, 445] width 92 height 15
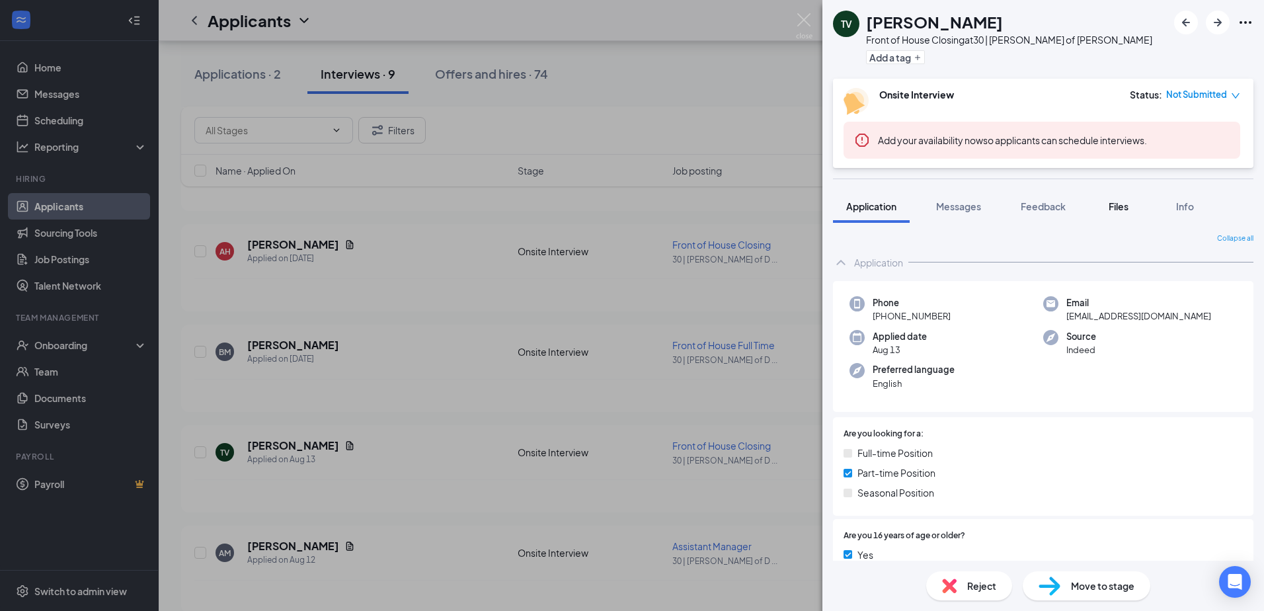
click at [1124, 206] on span "Files" at bounding box center [1119, 206] width 20 height 12
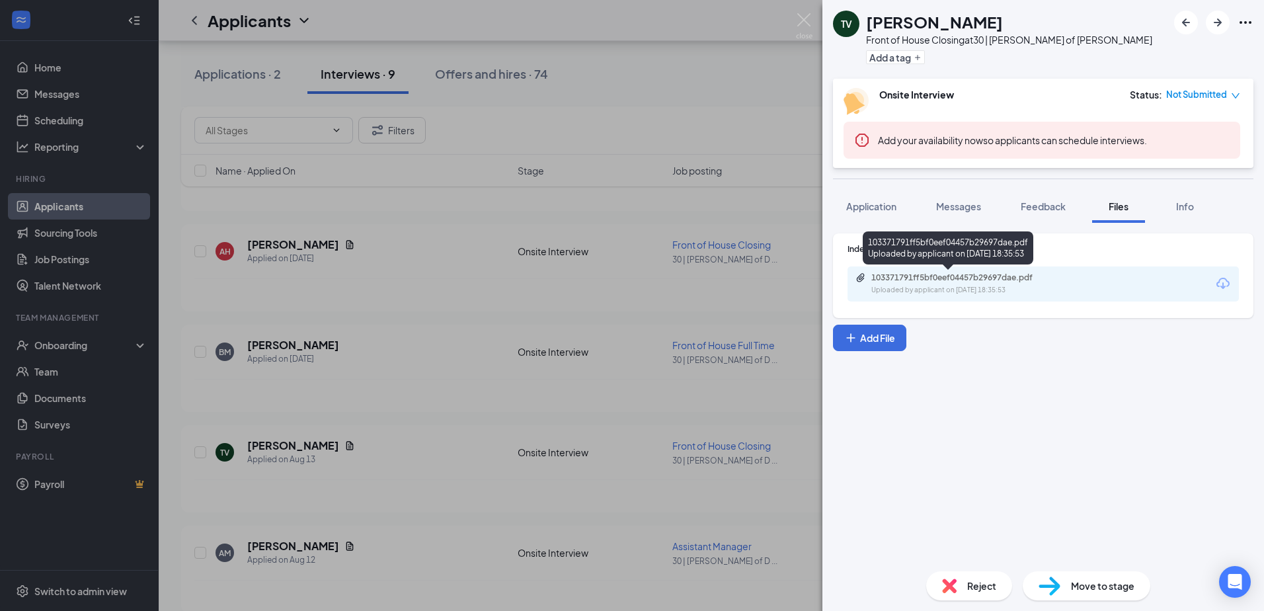
click at [946, 286] on div "Uploaded by applicant on [DATE] 18:35:53" at bounding box center [970, 290] width 198 height 11
click at [423, 317] on div "TV [PERSON_NAME] Front of House Closing at 30 | [PERSON_NAME] of [PERSON_NAME] …" at bounding box center [632, 305] width 1264 height 611
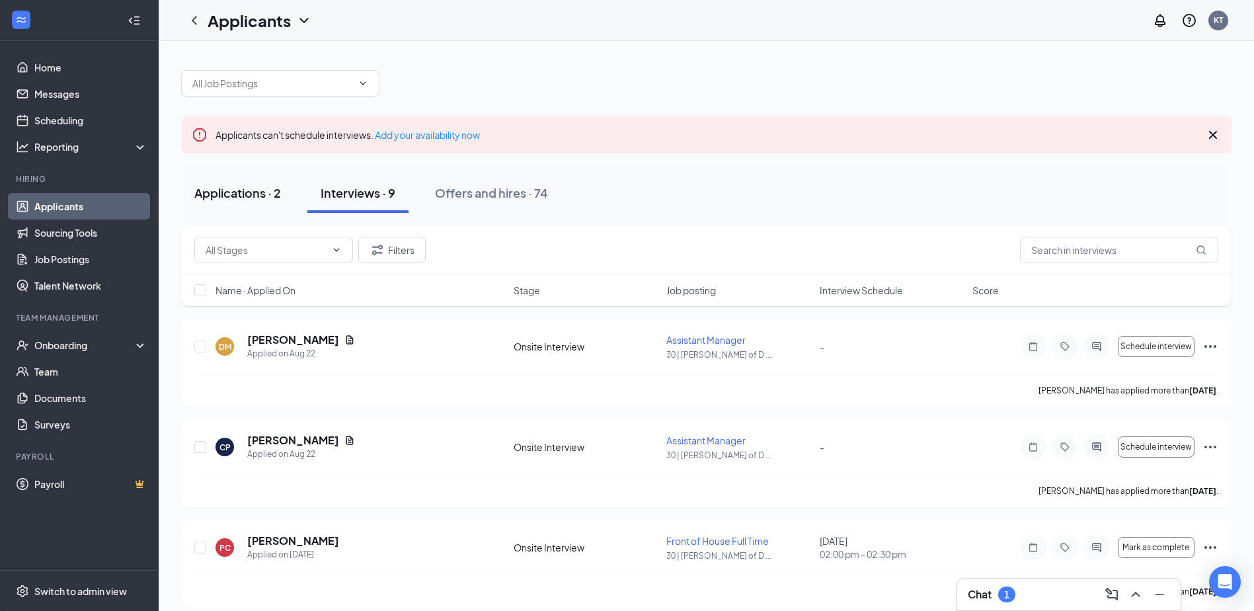
click at [274, 196] on div "Applications · 2" at bounding box center [237, 192] width 87 height 17
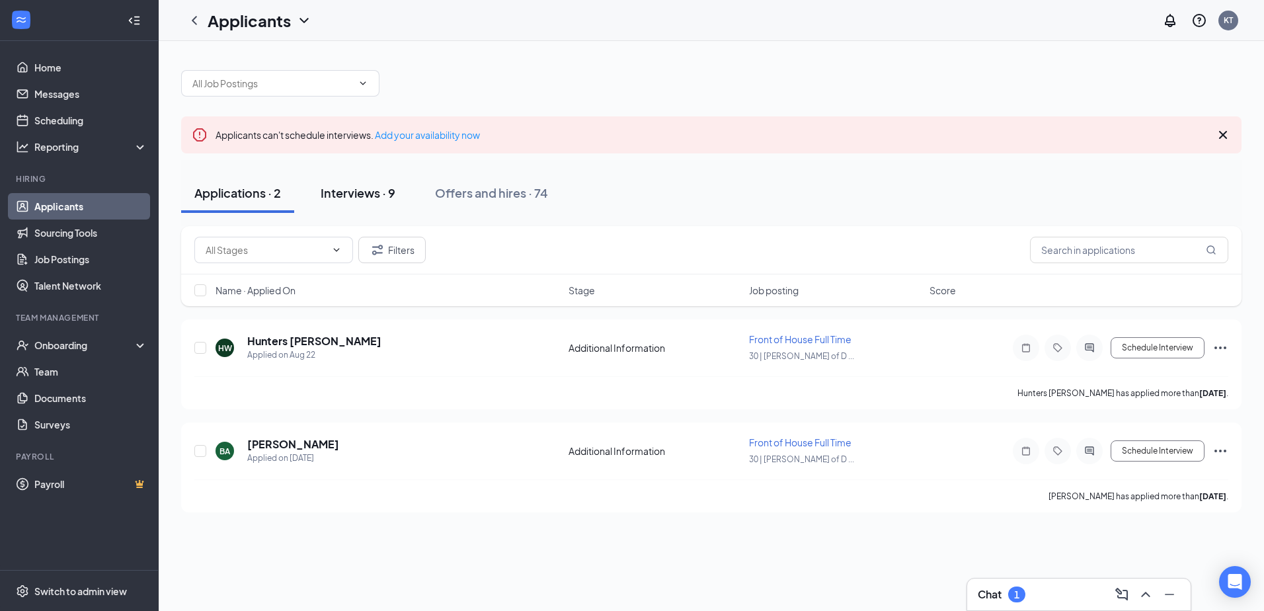
click at [346, 194] on div "Interviews · 9" at bounding box center [358, 192] width 75 height 17
